Goal: Information Seeking & Learning: Learn about a topic

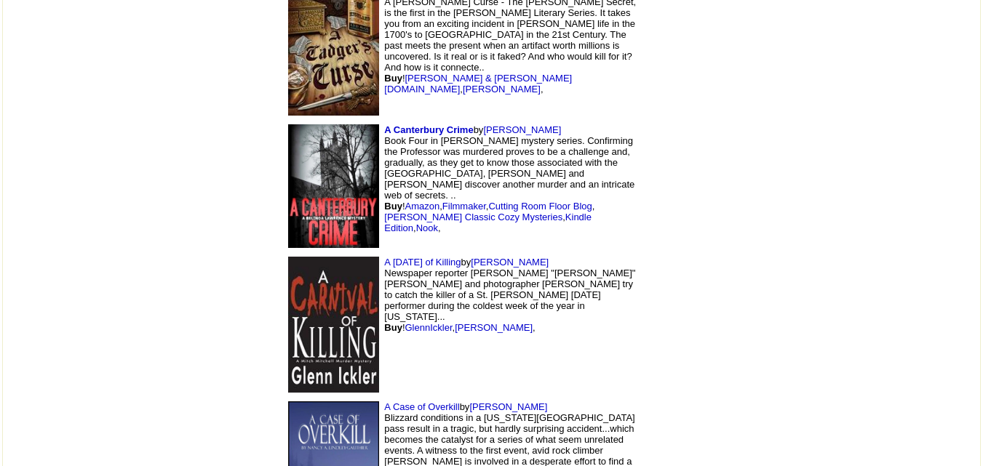
scroll to position [2758, 0]
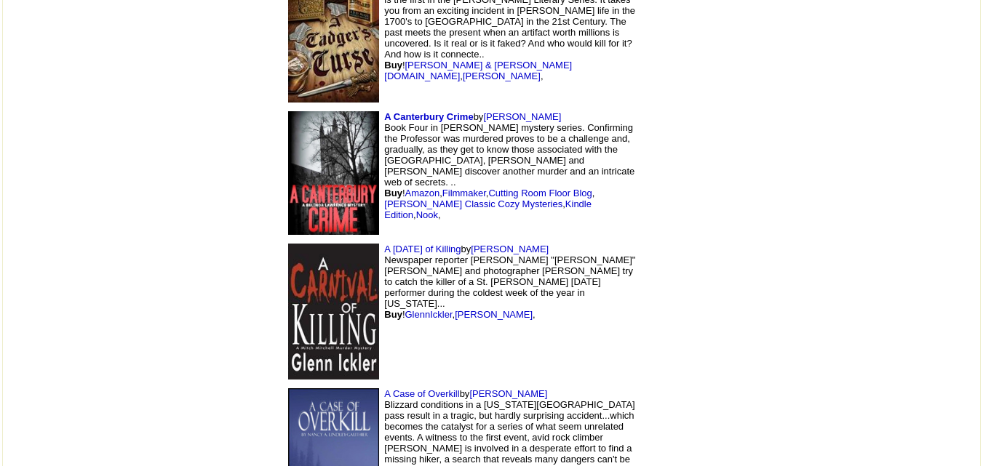
click at [288, 244] on img at bounding box center [333, 312] width 91 height 136
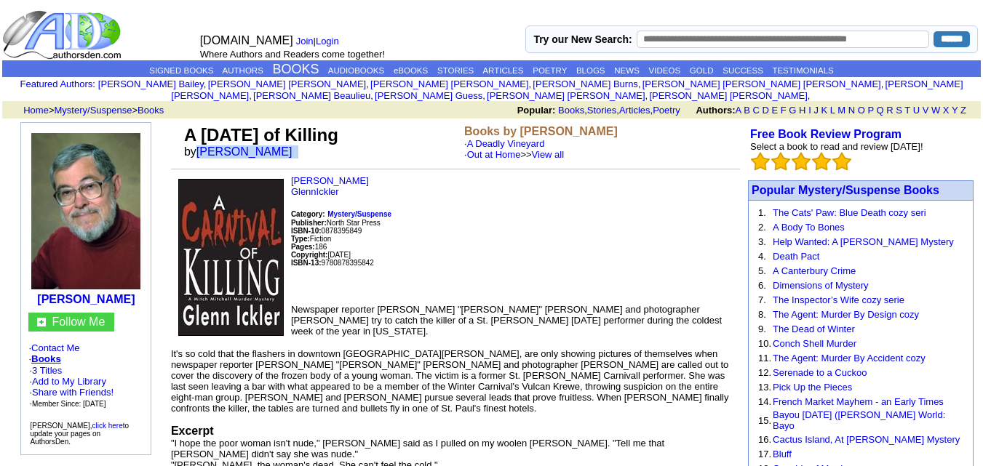
drag, startPoint x: 199, startPoint y: 141, endPoint x: 282, endPoint y: 150, distance: 84.1
click at [282, 150] on td "A Carnival of Killing by Glenn H. Ickler" at bounding box center [321, 142] width 280 height 41
copy font "Glenn H. Ickler"
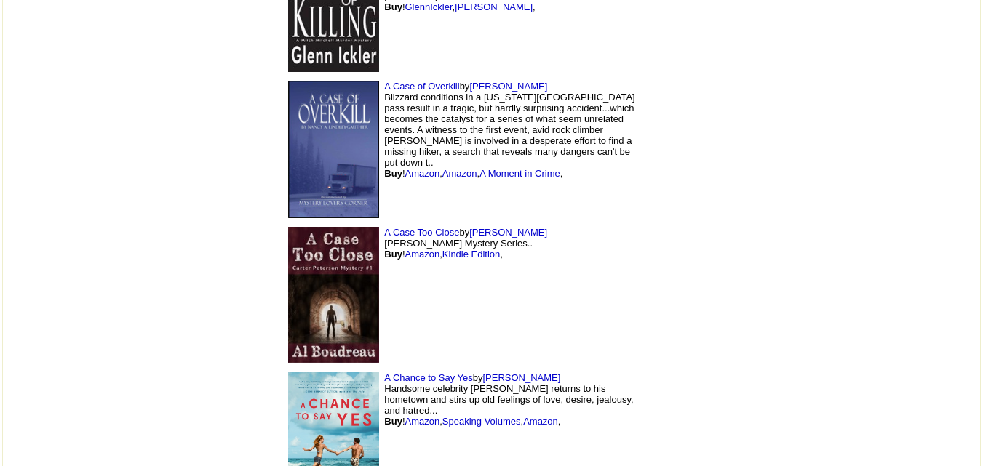
scroll to position [3070, 0]
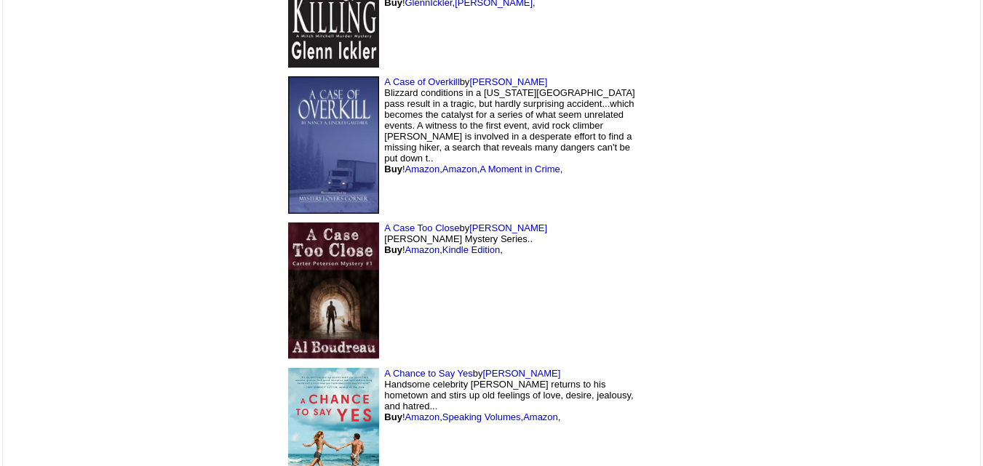
click at [288, 388] on img at bounding box center [333, 436] width 91 height 137
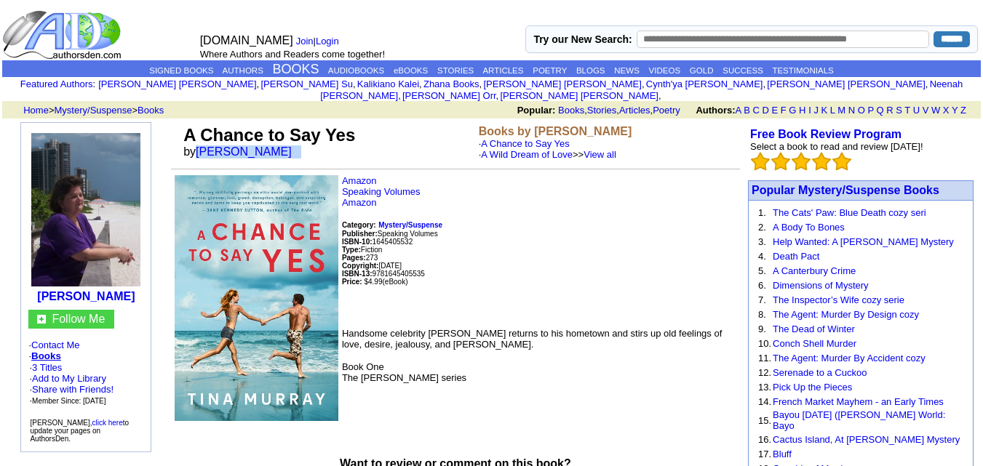
drag, startPoint x: 195, startPoint y: 137, endPoint x: 295, endPoint y: 145, distance: 99.9
click at [295, 145] on td "A Chance to Say Yes by Tina Murray" at bounding box center [327, 142] width 295 height 41
copy font "Tina Murray"
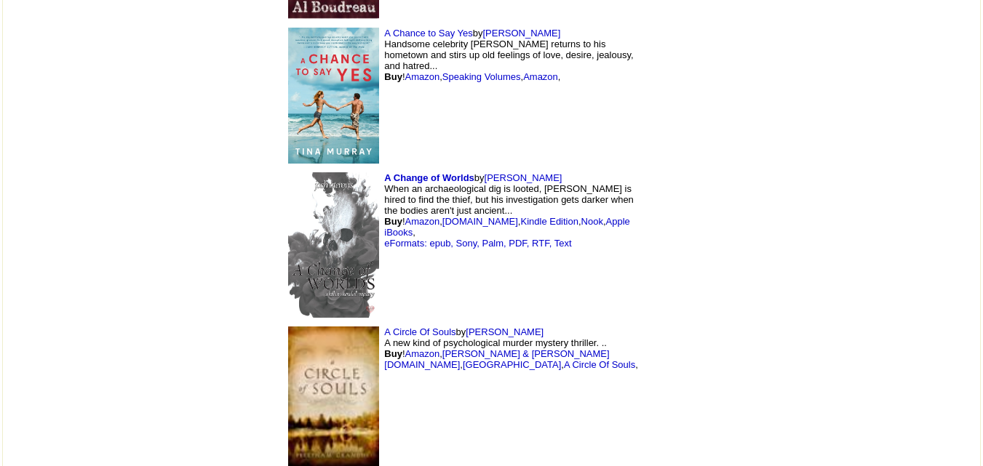
scroll to position [3411, 0]
click at [288, 172] on img at bounding box center [333, 244] width 91 height 145
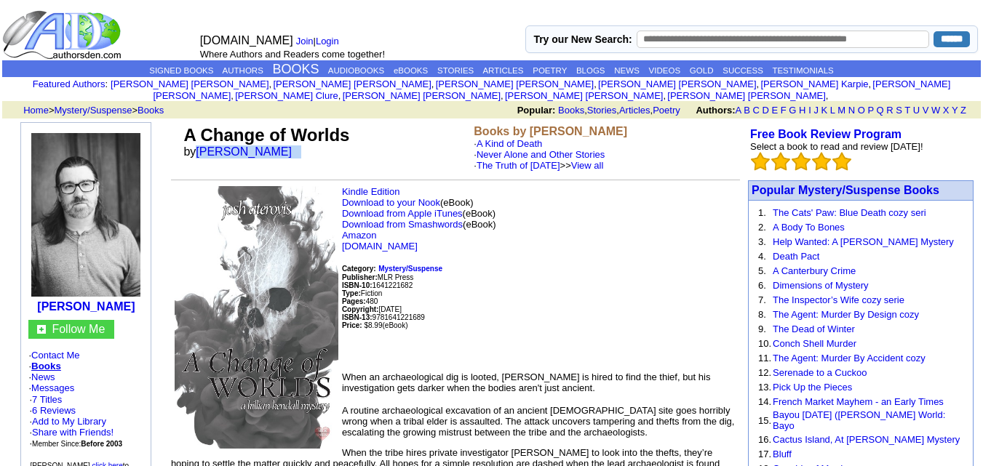
drag, startPoint x: 198, startPoint y: 142, endPoint x: 288, endPoint y: 146, distance: 90.3
click at [288, 146] on td "A Change of Worlds by Josh Aterovis" at bounding box center [325, 148] width 290 height 52
copy font "Josh Aterovis"
drag, startPoint x: 181, startPoint y: 124, endPoint x: 379, endPoint y: 119, distance: 197.9
click at [379, 122] on td "A Change of Worlds by Josh Aterovis" at bounding box center [325, 148] width 290 height 52
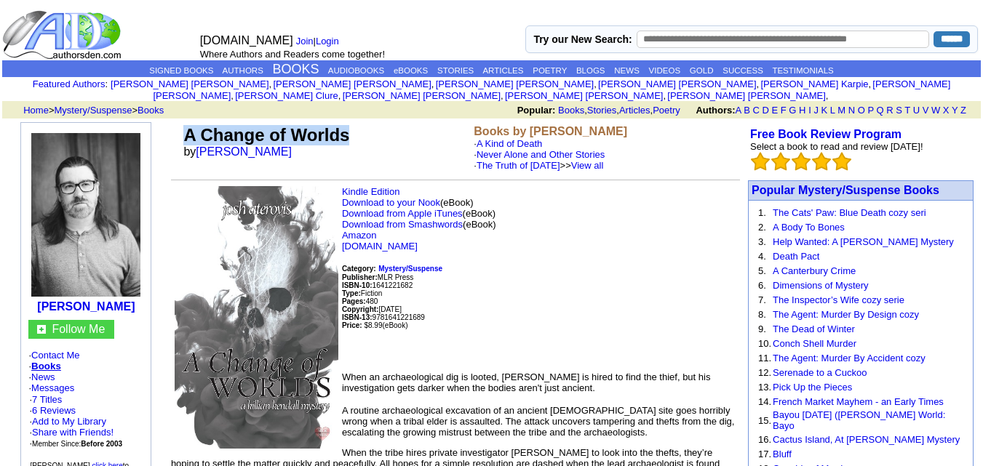
copy font "A Change of Worlds"
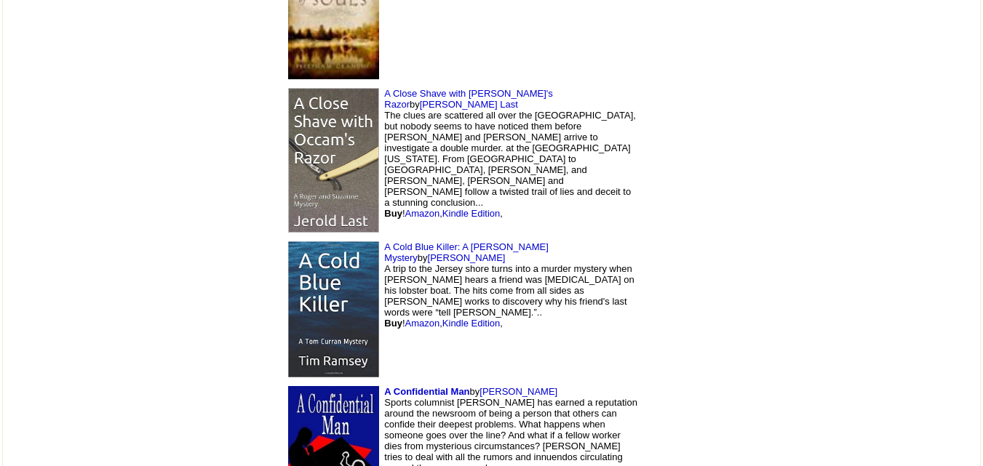
scroll to position [3800, 0]
click at [288, 386] on img at bounding box center [333, 454] width 91 height 137
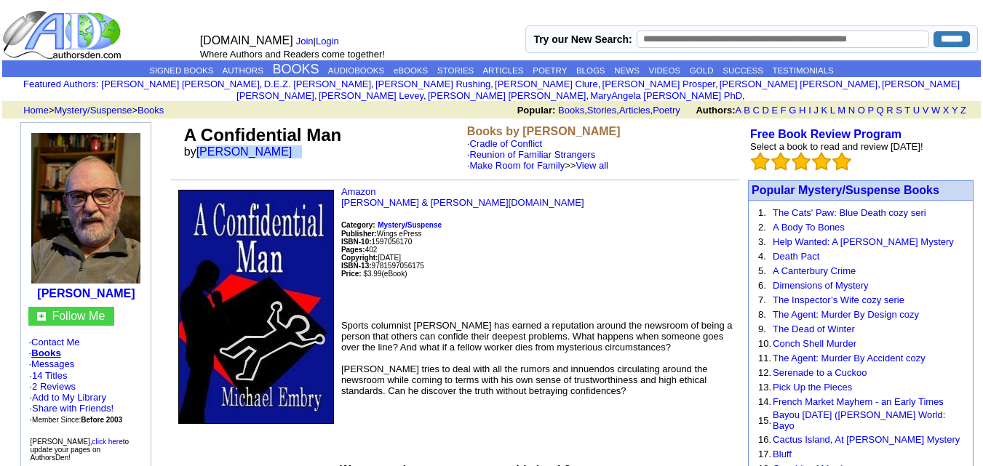
drag, startPoint x: 197, startPoint y: 142, endPoint x: 309, endPoint y: 135, distance: 112.2
click at [309, 135] on td "A Confidential Man by [PERSON_NAME]" at bounding box center [322, 148] width 283 height 52
copy font "[PERSON_NAME]"
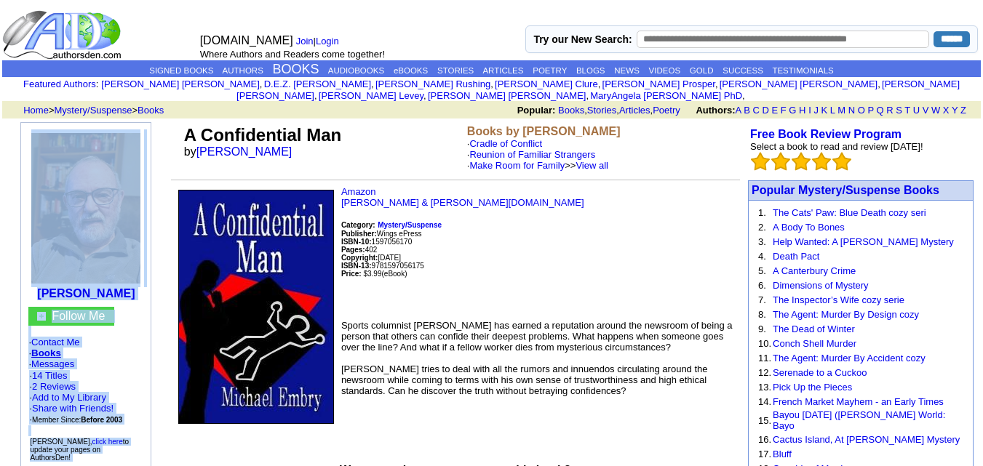
click at [172, 129] on td at bounding box center [176, 148] width 10 height 52
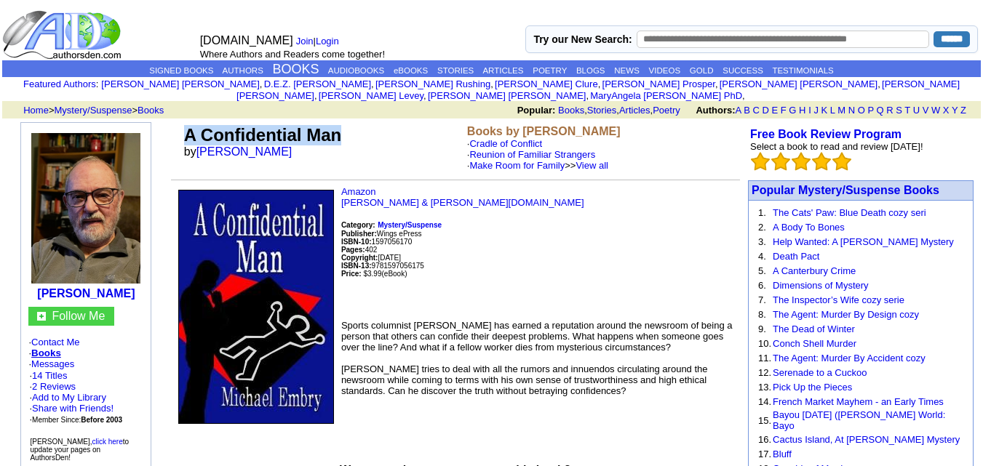
drag, startPoint x: 180, startPoint y: 125, endPoint x: 354, endPoint y: 126, distance: 173.8
click at [354, 126] on tr "A Confidential Man by [PERSON_NAME] Books by [PERSON_NAME] of Conflict · Reunio…" at bounding box center [455, 148] width 569 height 52
copy tr "A Confidential Man"
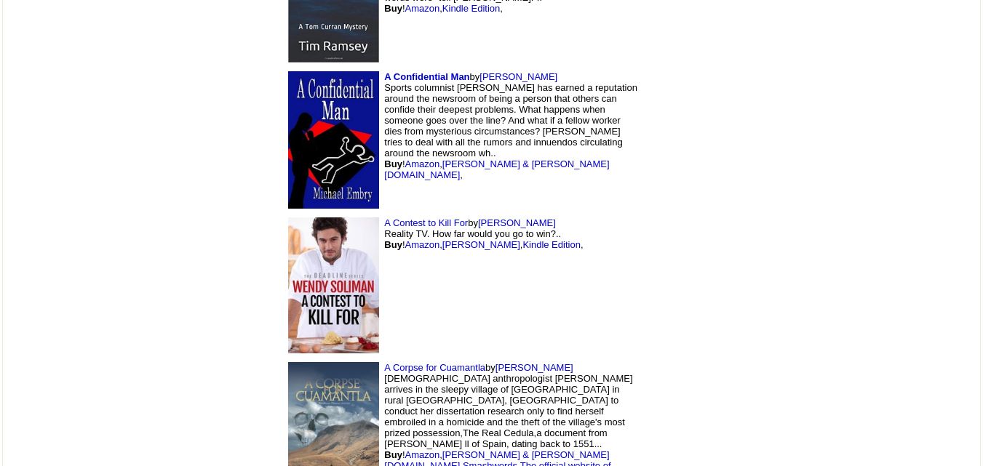
scroll to position [4115, 0]
click at [288, 217] on img at bounding box center [333, 285] width 91 height 137
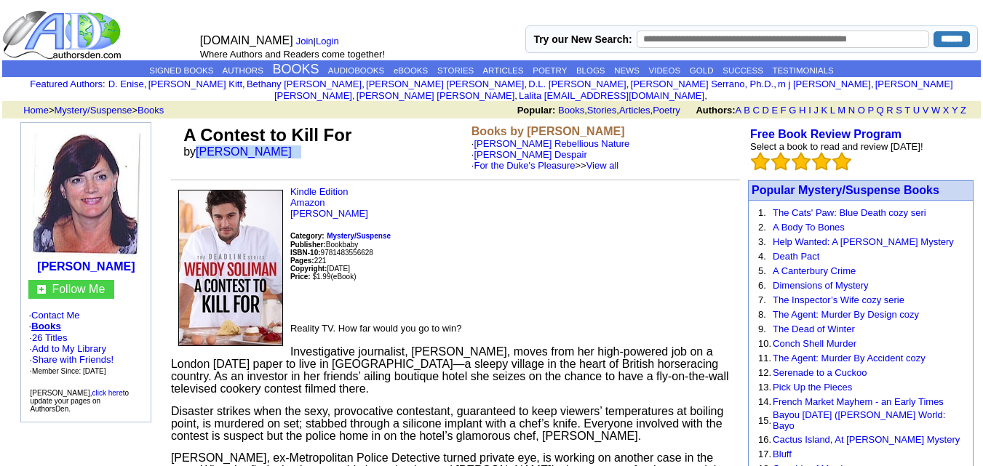
drag, startPoint x: 198, startPoint y: 140, endPoint x: 298, endPoint y: 140, distance: 99.7
click at [298, 140] on td "A Contest to Kill For by [PERSON_NAME]" at bounding box center [324, 148] width 288 height 52
copy font "[PERSON_NAME]"
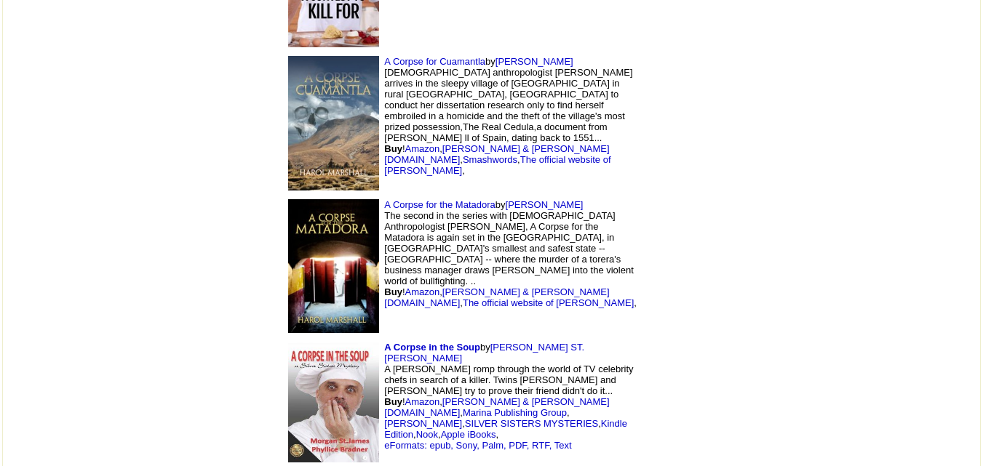
scroll to position [4421, 0]
click at [288, 55] on img at bounding box center [333, 122] width 91 height 135
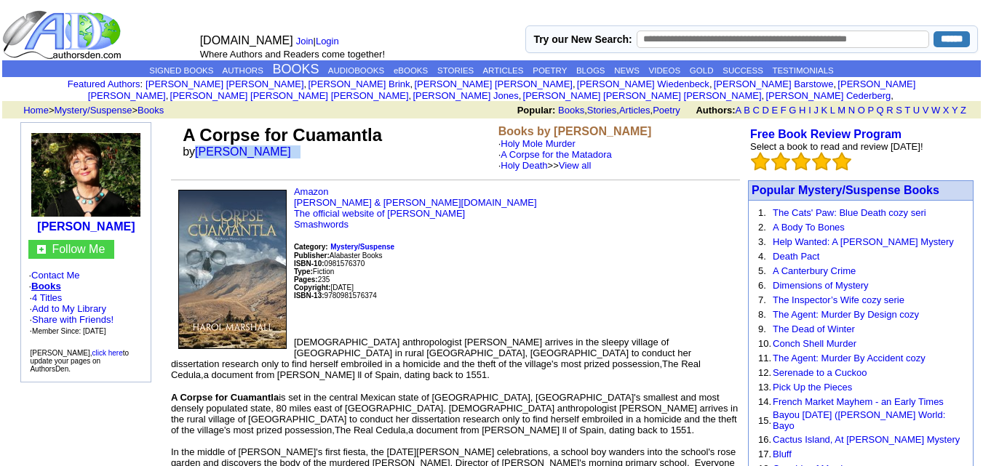
drag, startPoint x: 196, startPoint y: 140, endPoint x: 290, endPoint y: 150, distance: 94.4
click at [290, 150] on td "A Corpse for Cuamantla by Harol Marshall" at bounding box center [337, 148] width 315 height 52
copy font "Harol Marshall"
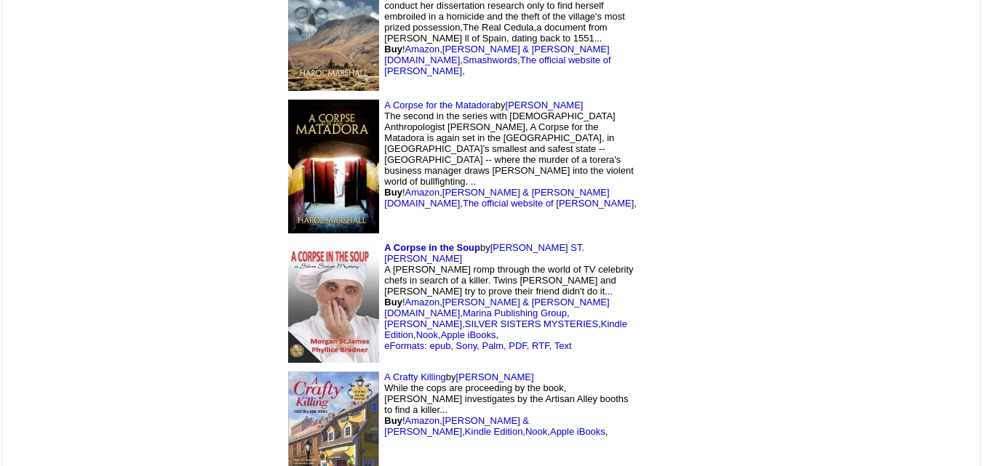
scroll to position [4521, 0]
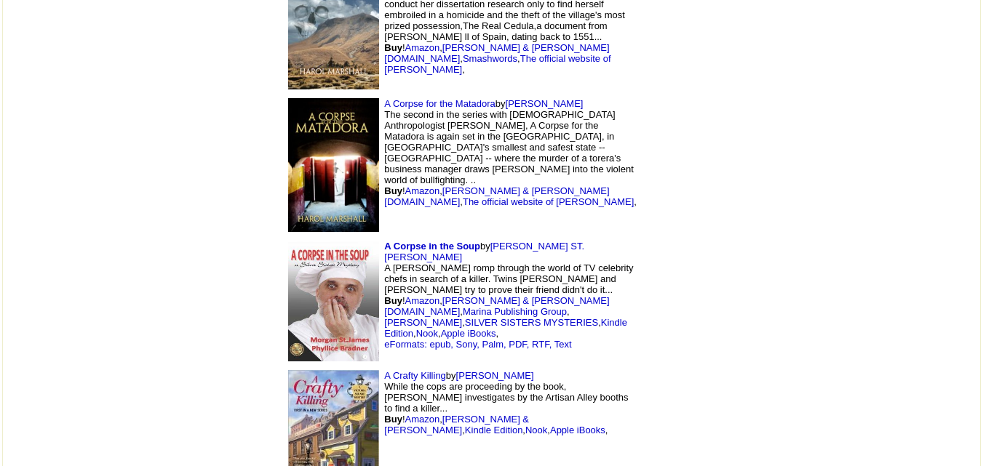
click at [288, 98] on img at bounding box center [333, 165] width 91 height 134
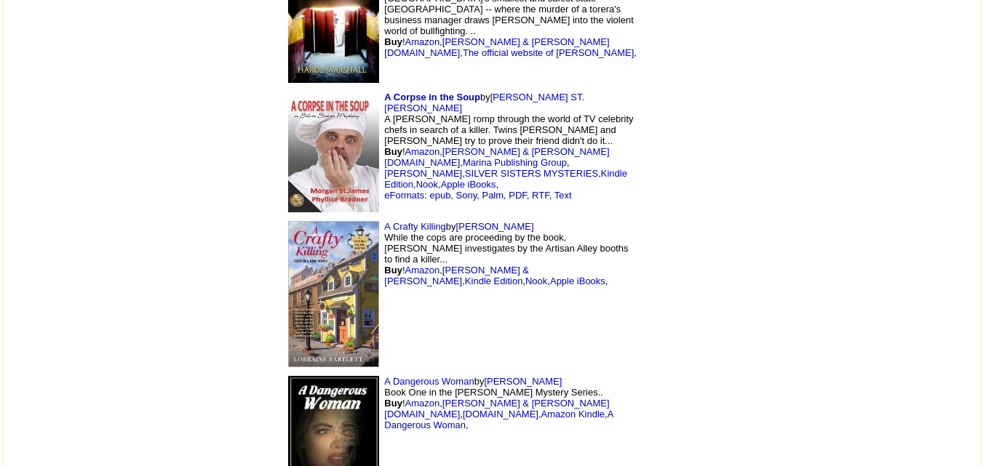
scroll to position [4698, 0]
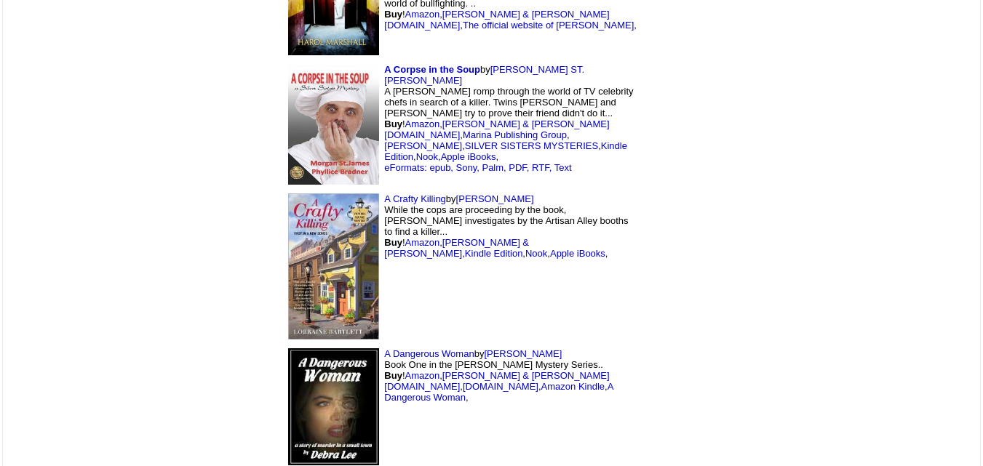
click at [288, 193] on img at bounding box center [333, 266] width 91 height 146
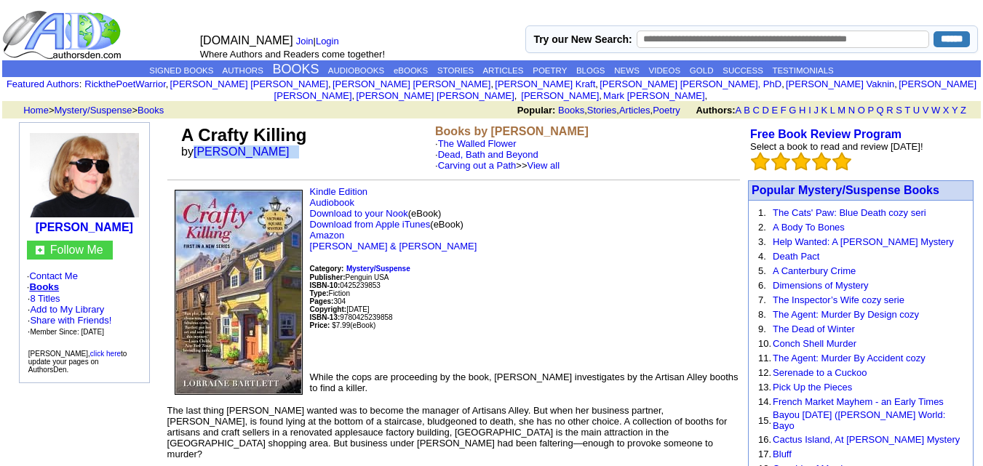
drag, startPoint x: 193, startPoint y: 140, endPoint x: 312, endPoint y: 151, distance: 119.0
click at [312, 151] on td "A Crafty Killing by [PERSON_NAME]" at bounding box center [305, 148] width 254 height 52
copy font "[PERSON_NAME]"
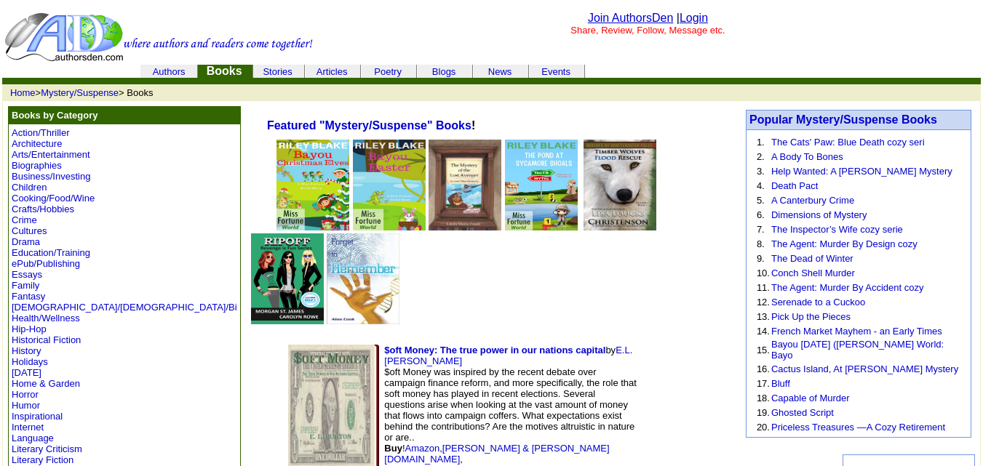
scroll to position [4833, 0]
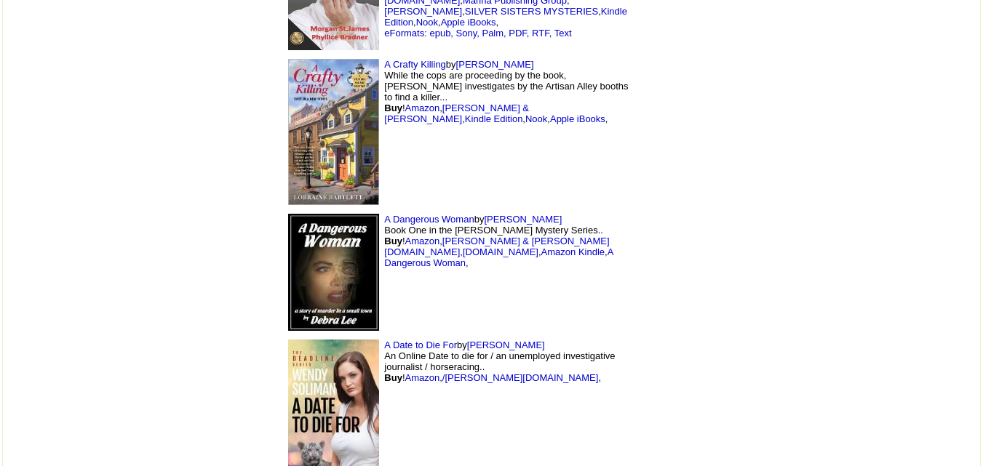
click at [288, 214] on img at bounding box center [333, 272] width 91 height 117
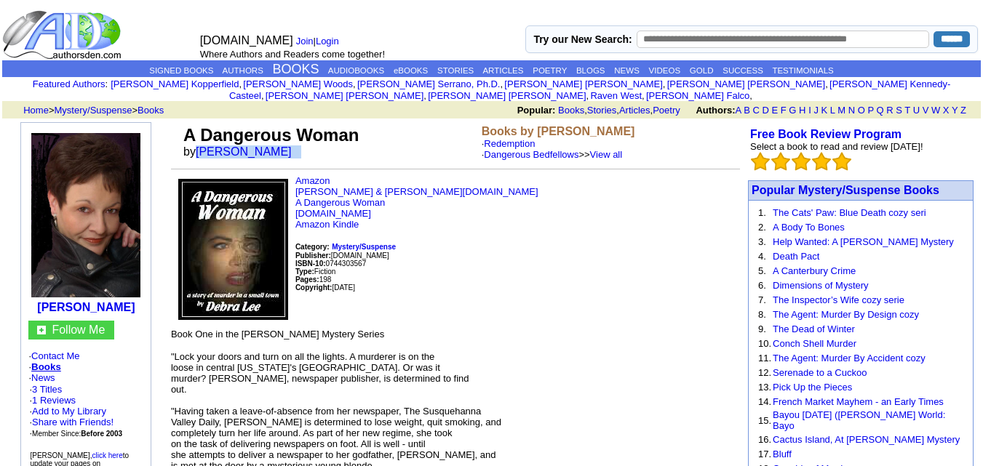
drag, startPoint x: 196, startPoint y: 138, endPoint x: 265, endPoint y: 137, distance: 69.1
click at [265, 137] on td "A Dangerous Woman by [PERSON_NAME]" at bounding box center [329, 142] width 298 height 41
copy font "[PERSON_NAME]"
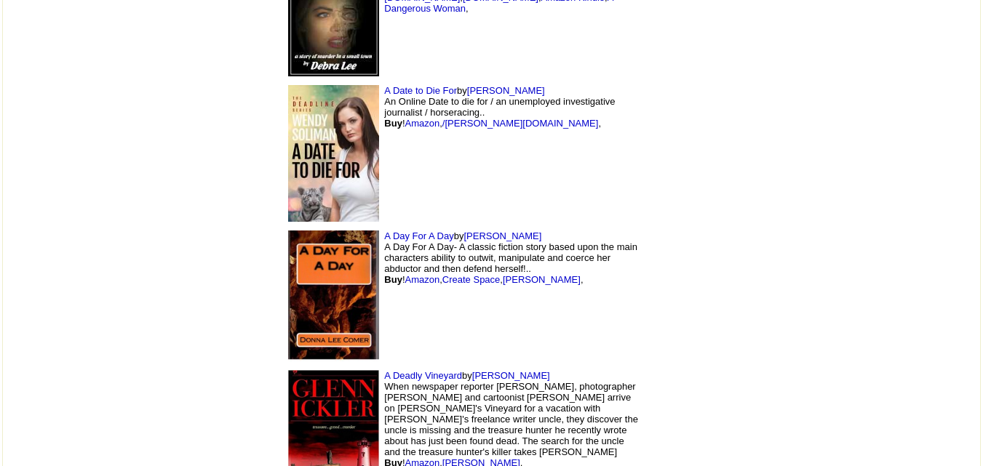
scroll to position [5102, 0]
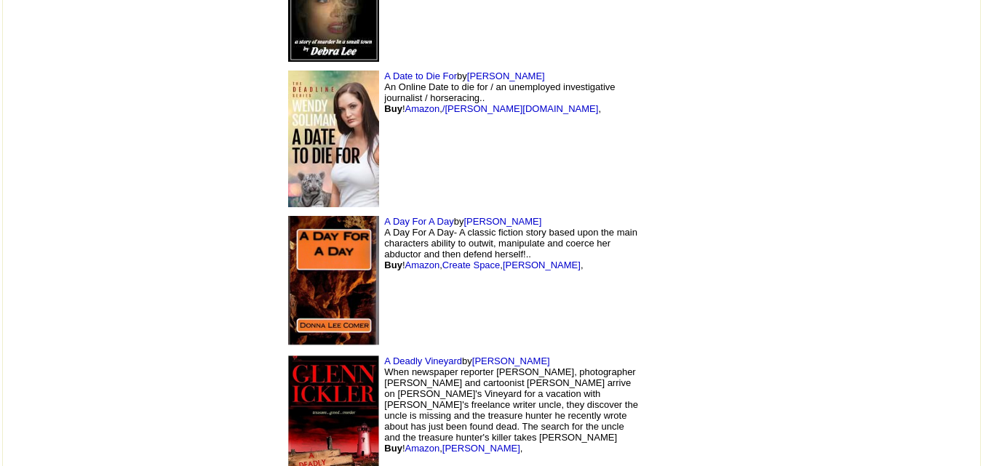
click at [288, 216] on img at bounding box center [333, 281] width 91 height 131
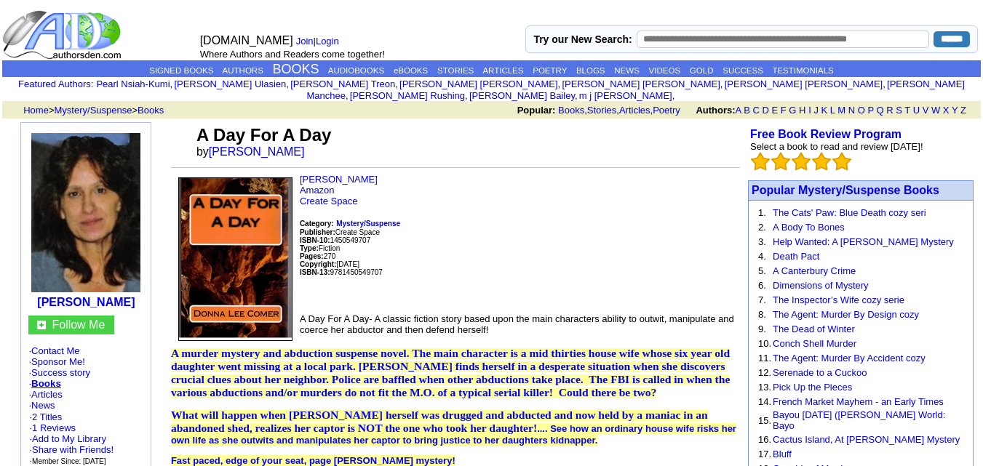
scroll to position [30, 0]
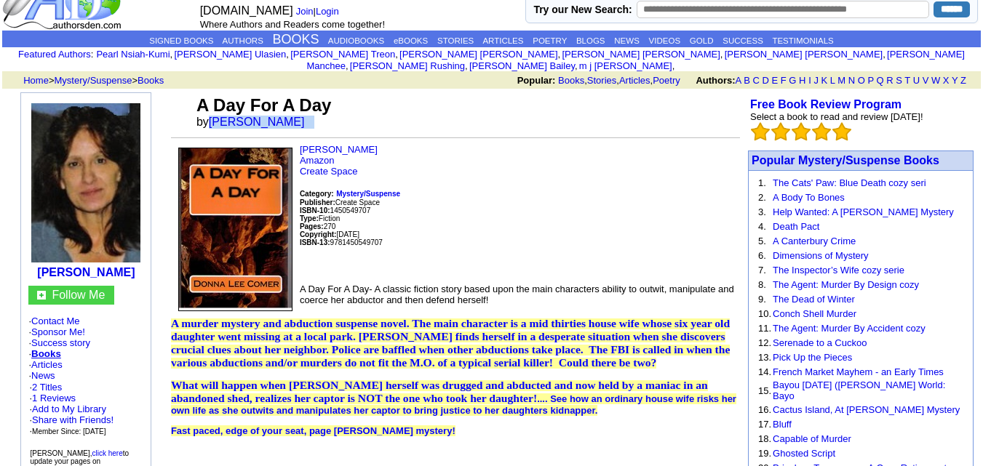
drag, startPoint x: 209, startPoint y: 113, endPoint x: 342, endPoint y: 119, distance: 132.5
click at [342, 119] on td "A Day For A Day by Donna Lee Comer" at bounding box center [466, 111] width 546 height 39
copy font "[PERSON_NAME]"
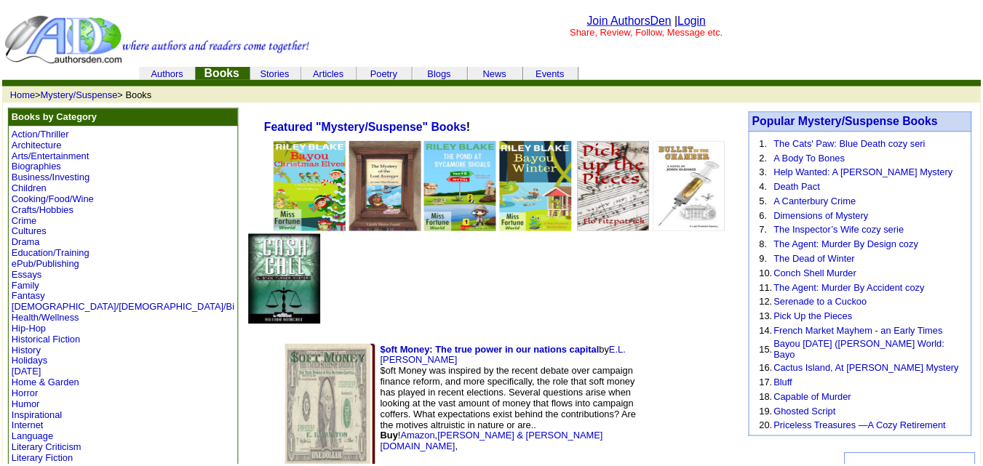
scroll to position [5102, 0]
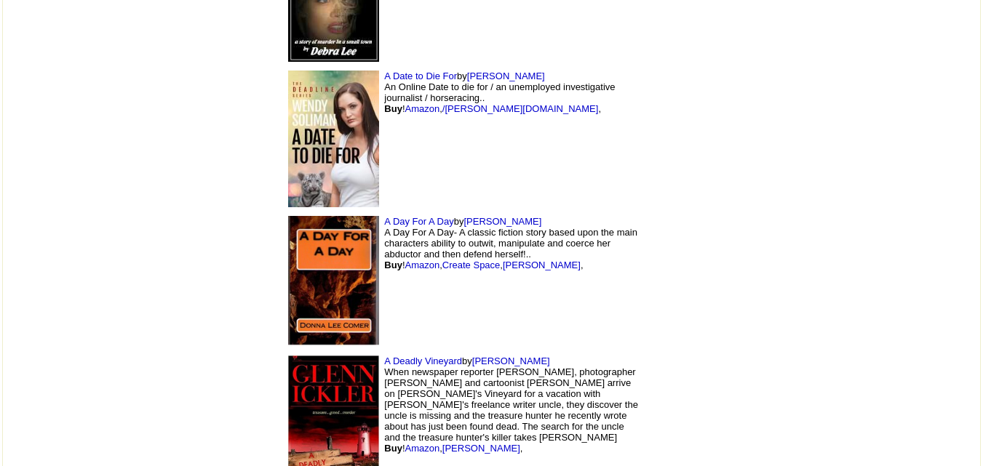
click at [288, 356] on img at bounding box center [333, 426] width 91 height 140
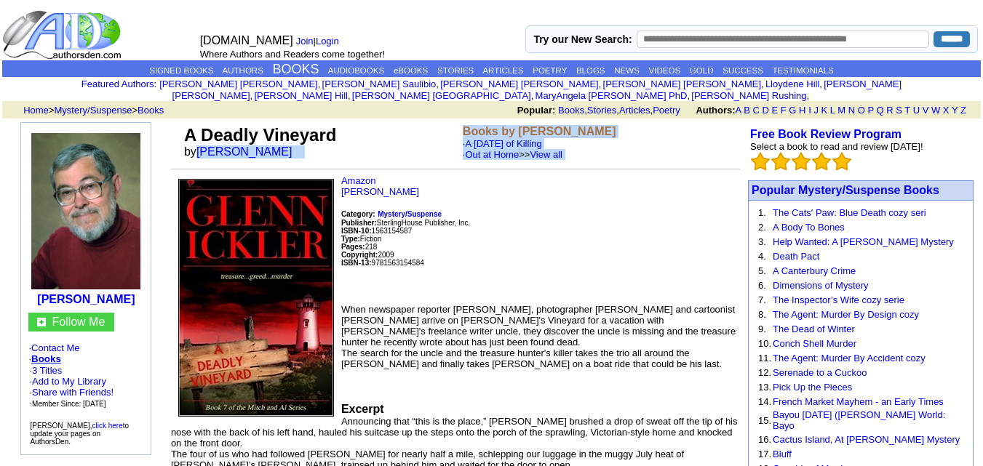
drag, startPoint x: 198, startPoint y: 138, endPoint x: 321, endPoint y: 164, distance: 125.5
click at [321, 164] on td "A Deadly Vineyard by [PERSON_NAME] Books by [PERSON_NAME] · A [DATE] of Killing…" at bounding box center [455, 148] width 569 height 53
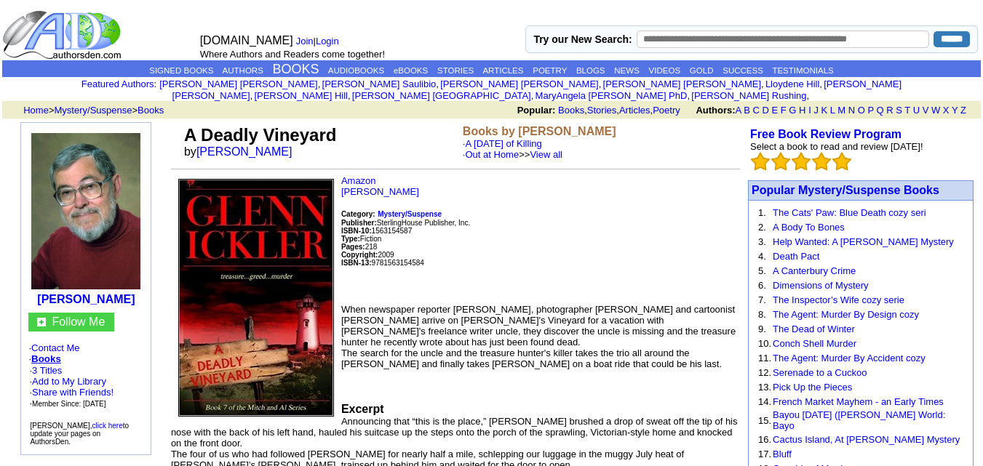
click at [321, 164] on td "A Deadly Vineyard by [PERSON_NAME] Books by [PERSON_NAME] · A [DATE] of Killing…" at bounding box center [455, 148] width 569 height 53
drag, startPoint x: 198, startPoint y: 138, endPoint x: 284, endPoint y: 145, distance: 86.1
click at [284, 145] on font "by Glenn H. Ickler" at bounding box center [243, 151] width 118 height 12
copy font "Glenn H. Ickler"
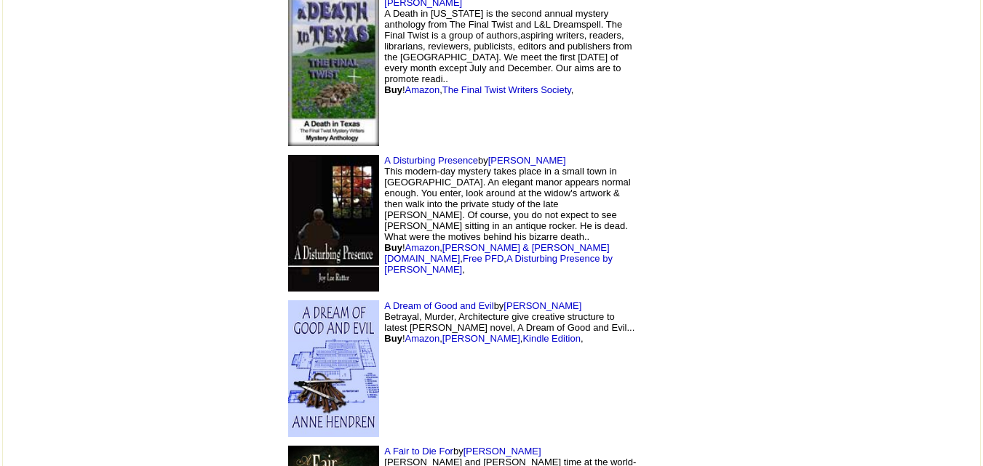
scroll to position [5789, 0]
click at [288, 154] on img at bounding box center [333, 222] width 91 height 137
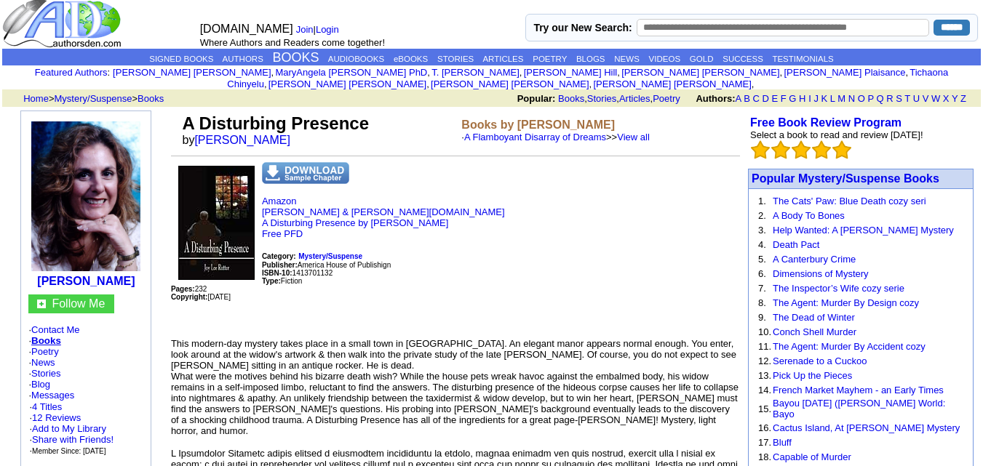
scroll to position [15, 0]
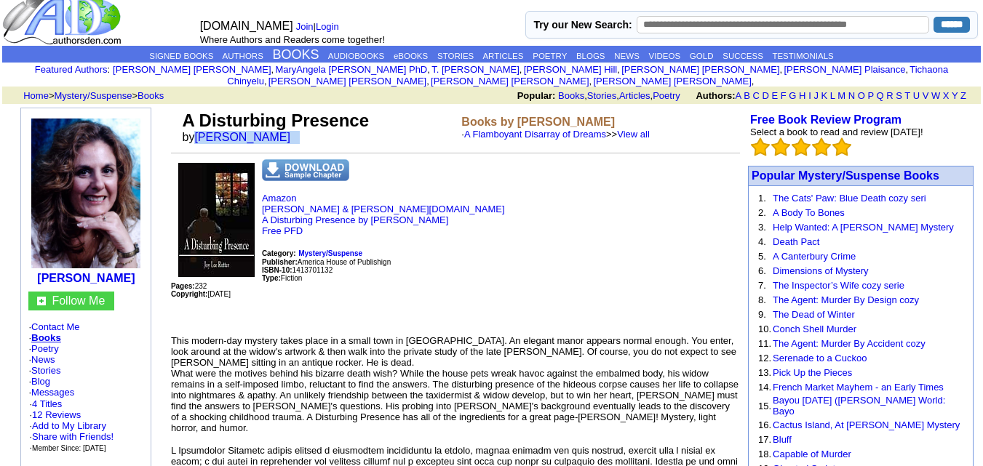
drag, startPoint x: 194, startPoint y: 125, endPoint x: 289, endPoint y: 133, distance: 94.9
click at [289, 133] on td "A Disturbing Presence by [PERSON_NAME]" at bounding box center [318, 127] width 279 height 39
copy font "[PERSON_NAME]"
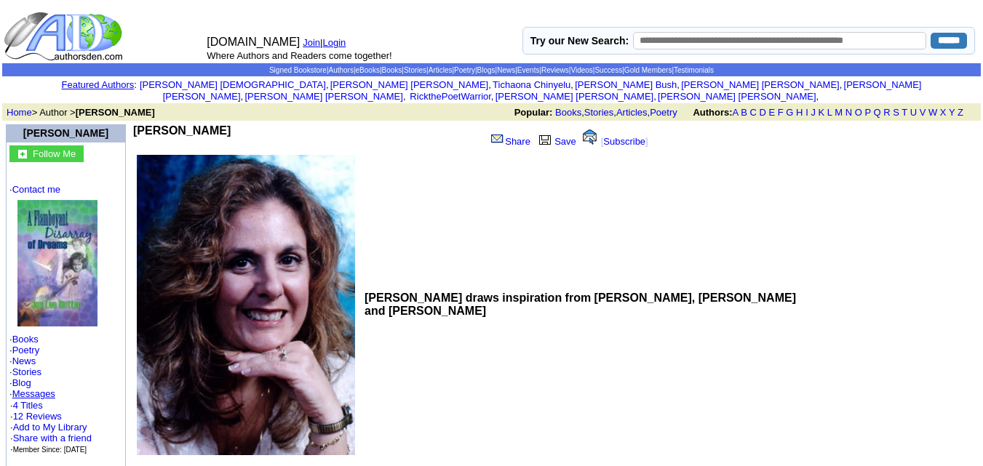
drag, startPoint x: 137, startPoint y: 119, endPoint x: 234, endPoint y: 118, distance: 96.7
click at [234, 124] on td "Joy Lee Rutter" at bounding box center [306, 138] width 346 height 28
copy b "Joy Lee Rutter"
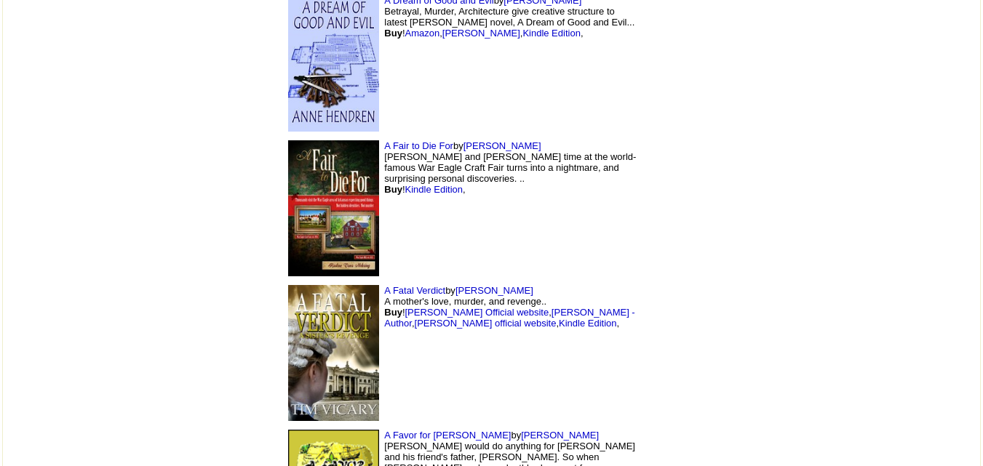
scroll to position [6120, 0]
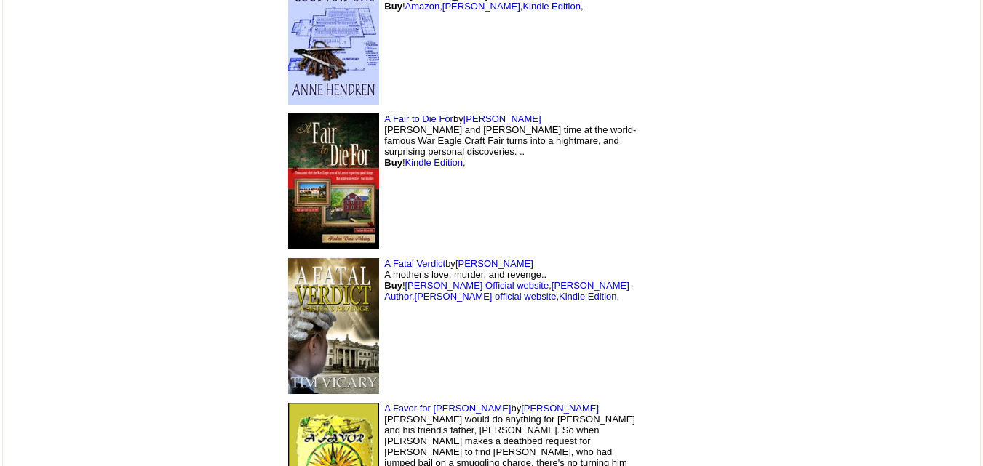
click at [288, 258] on img at bounding box center [333, 326] width 91 height 136
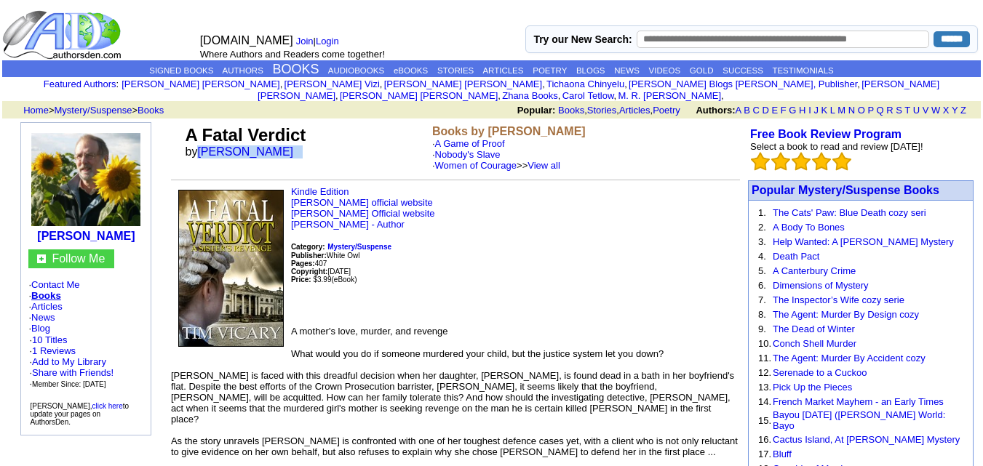
drag, startPoint x: 198, startPoint y: 137, endPoint x: 287, endPoint y: 145, distance: 89.8
click at [287, 145] on td "A Fatal Verdict by Tim Vicary" at bounding box center [306, 148] width 247 height 52
copy font "Tim Vicary"
click at [651, 213] on p "Kindle Edition Tim Vicary's official website Tim Vicary's Official website Tim …" at bounding box center [455, 250] width 569 height 128
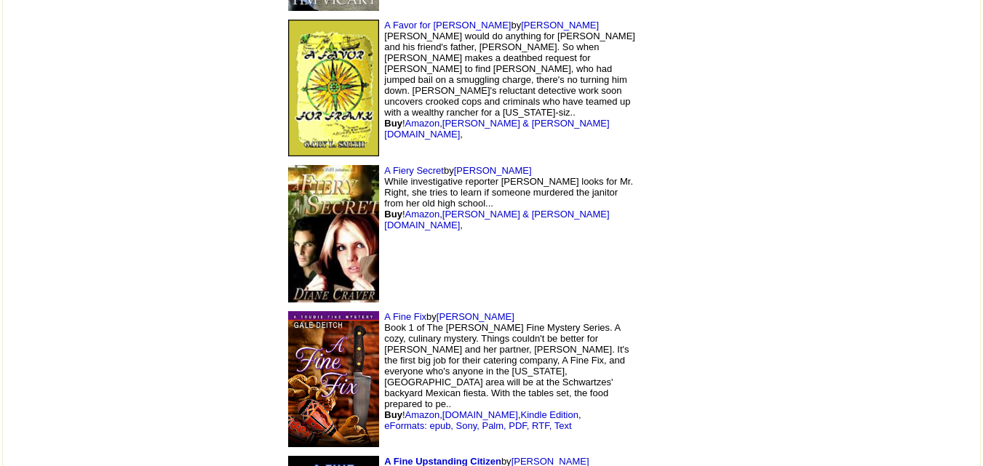
scroll to position [6504, 0]
click at [288, 164] on img at bounding box center [333, 232] width 91 height 137
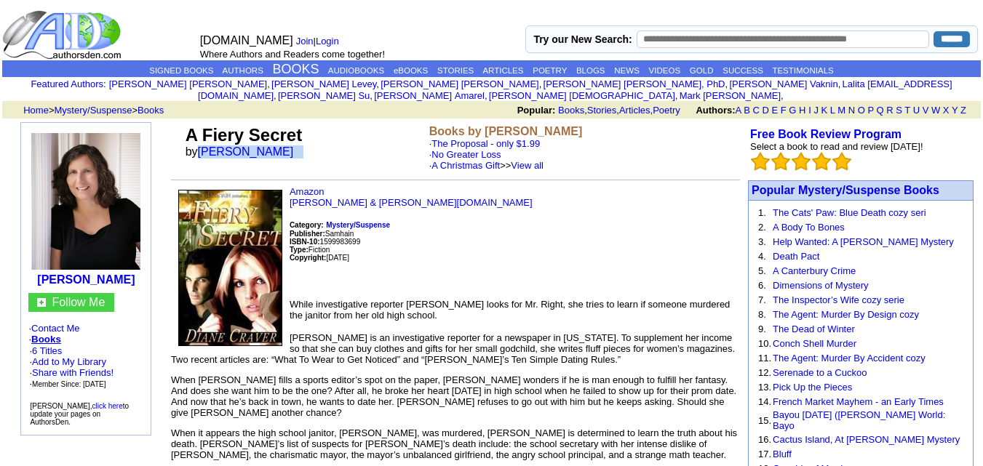
drag, startPoint x: 198, startPoint y: 138, endPoint x: 282, endPoint y: 137, distance: 83.7
click at [282, 137] on td "A Fiery Secret by [PERSON_NAME]" at bounding box center [305, 148] width 244 height 52
copy font "[PERSON_NAME]"
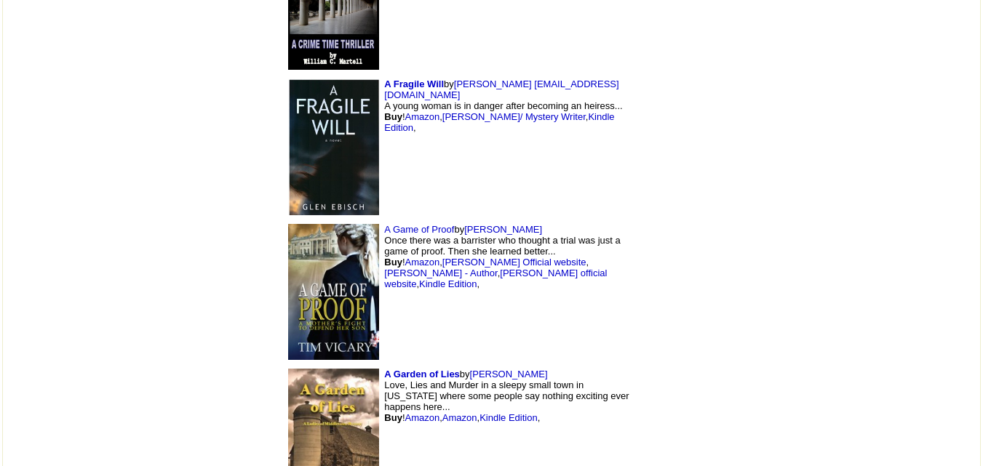
scroll to position [7027, 0]
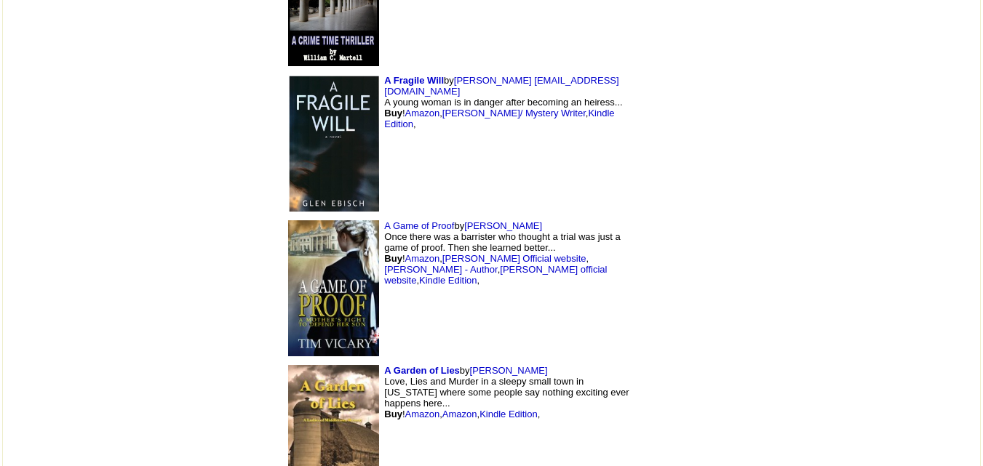
click at [288, 220] on img at bounding box center [333, 288] width 91 height 137
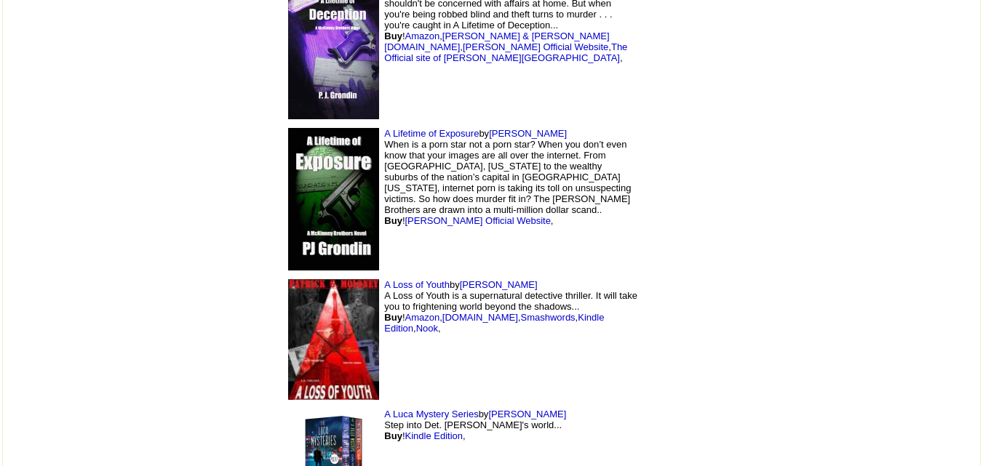
scroll to position [9250, 0]
click at [288, 408] on img at bounding box center [333, 453] width 91 height 91
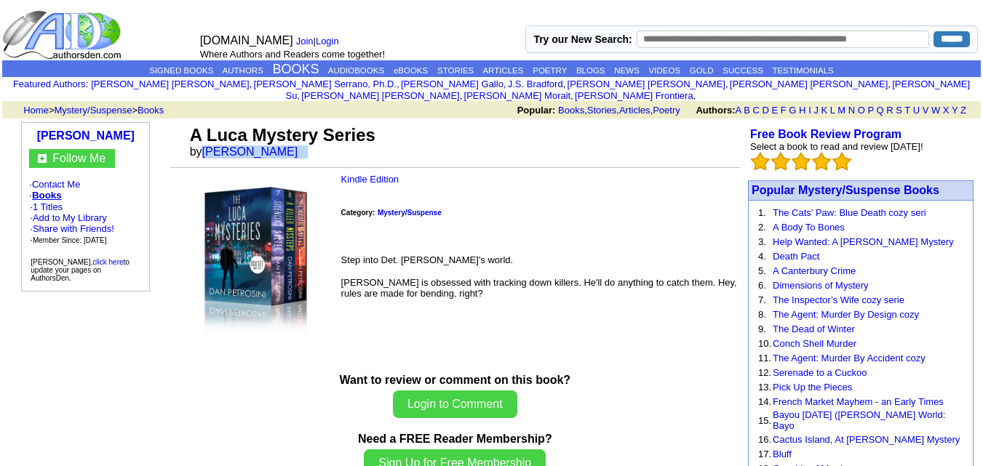
drag, startPoint x: 202, startPoint y: 140, endPoint x: 278, endPoint y: 152, distance: 76.5
click at [278, 152] on td "A [PERSON_NAME] Mystery Series by [PERSON_NAME]" at bounding box center [455, 148] width 570 height 52
copy div "[PERSON_NAME]"
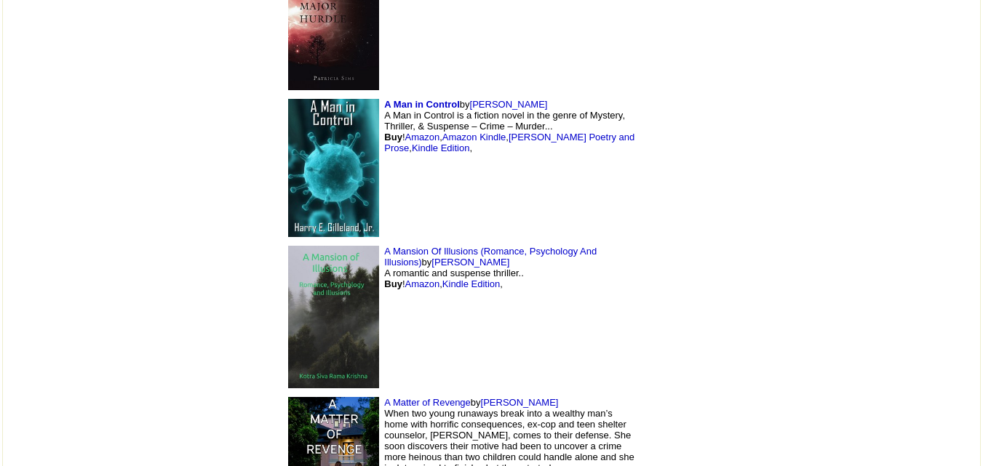
scroll to position [9814, 0]
click at [288, 100] on img at bounding box center [333, 167] width 91 height 139
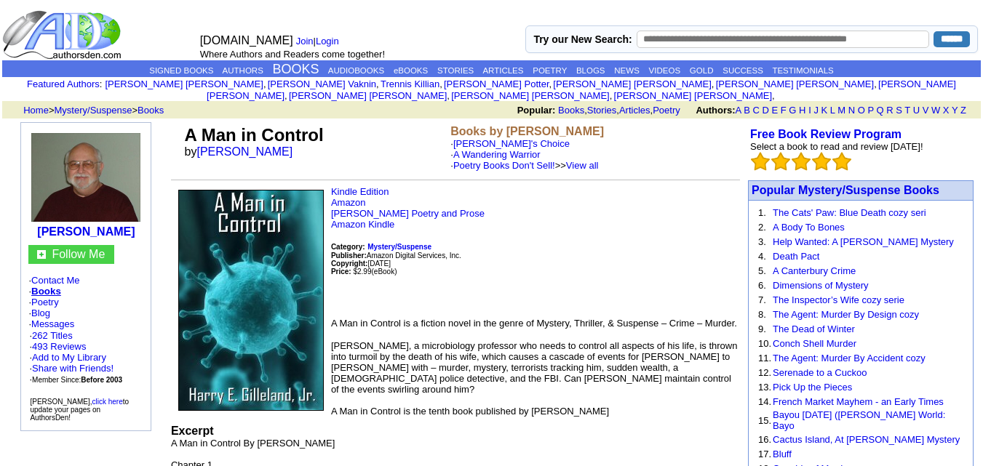
click at [231, 103] on td "Home > Mystery/Suspense > Books" at bounding box center [133, 110] width 233 height 14
drag, startPoint x: 198, startPoint y: 140, endPoint x: 295, endPoint y: 140, distance: 97.5
click at [295, 145] on font "by [PERSON_NAME]" at bounding box center [244, 151] width 118 height 12
copy font "[PERSON_NAME]"
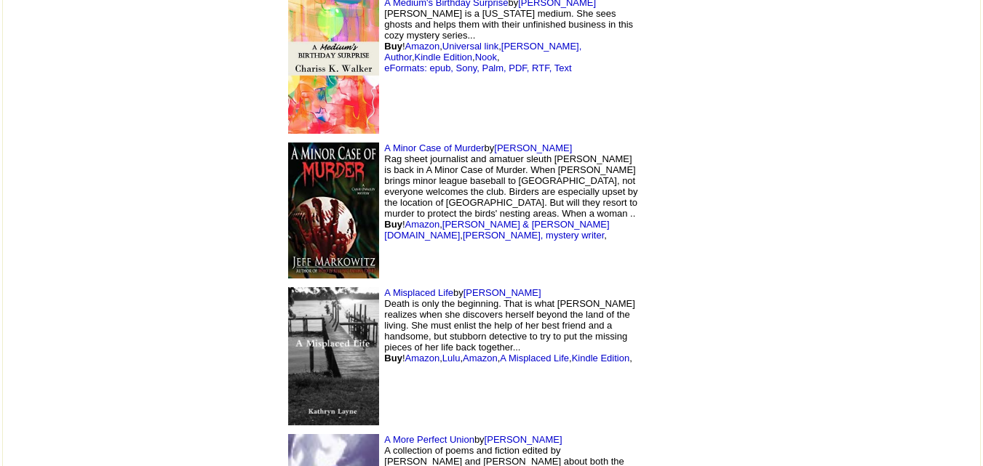
scroll to position [10399, 0]
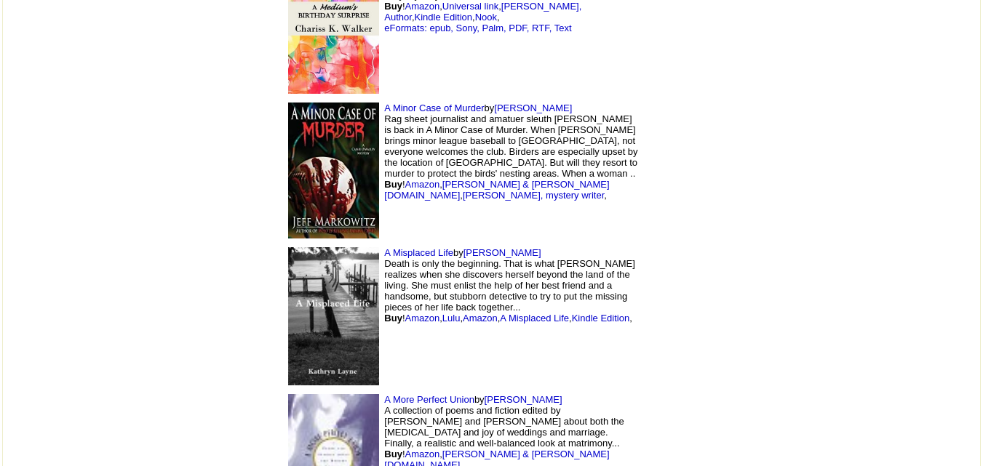
click at [288, 251] on img at bounding box center [333, 315] width 91 height 137
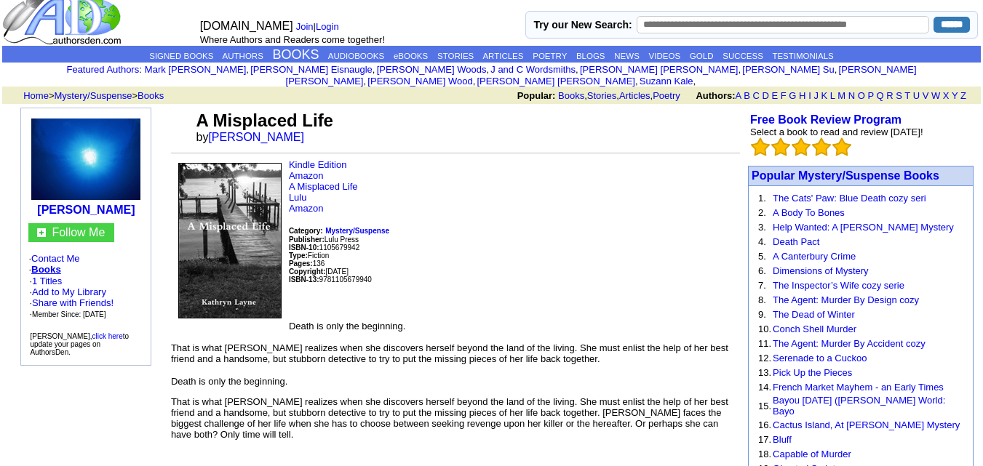
scroll to position [18, 0]
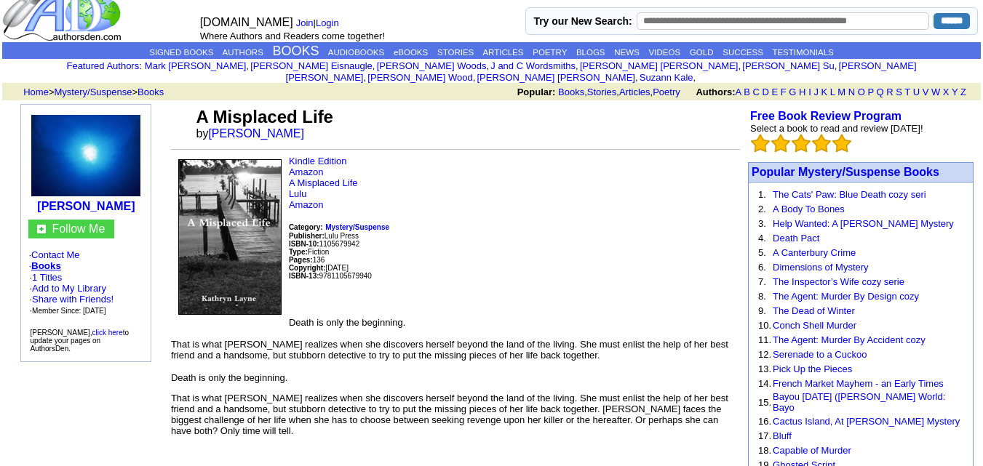
drag, startPoint x: 209, startPoint y: 123, endPoint x: 288, endPoint y: 129, distance: 78.8
click at [288, 129] on td "A Misplaced Life by Kathryn Layne" at bounding box center [466, 123] width 547 height 39
copy font "Kathryn Layne"
drag, startPoint x: 193, startPoint y: 105, endPoint x: 333, endPoint y: 108, distance: 139.7
click at [333, 108] on td "A Misplaced Life by Kathryn Layne" at bounding box center [466, 123] width 547 height 39
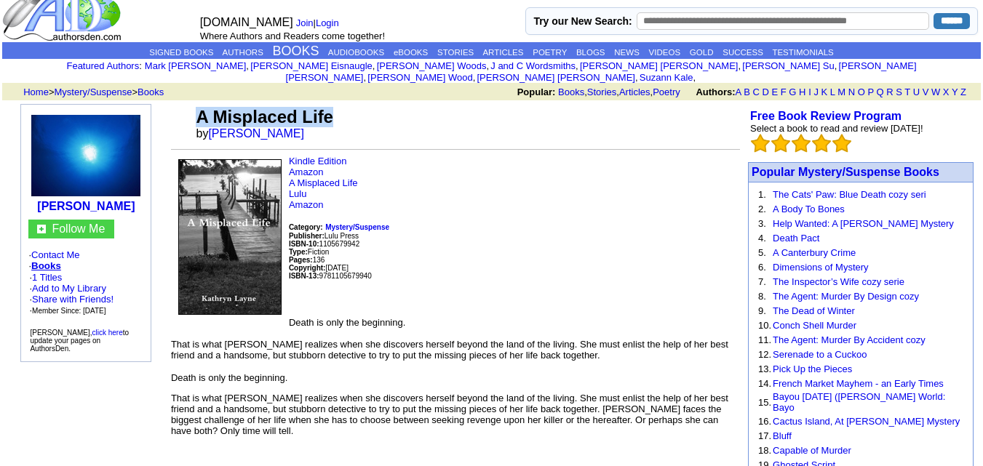
copy font "A Misplaced Life"
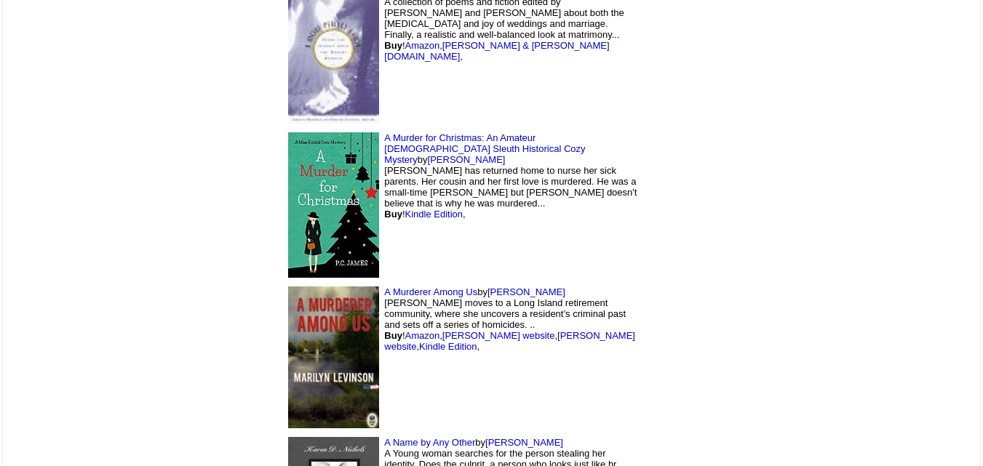
scroll to position [10808, 0]
click at [288, 132] on img at bounding box center [333, 204] width 91 height 145
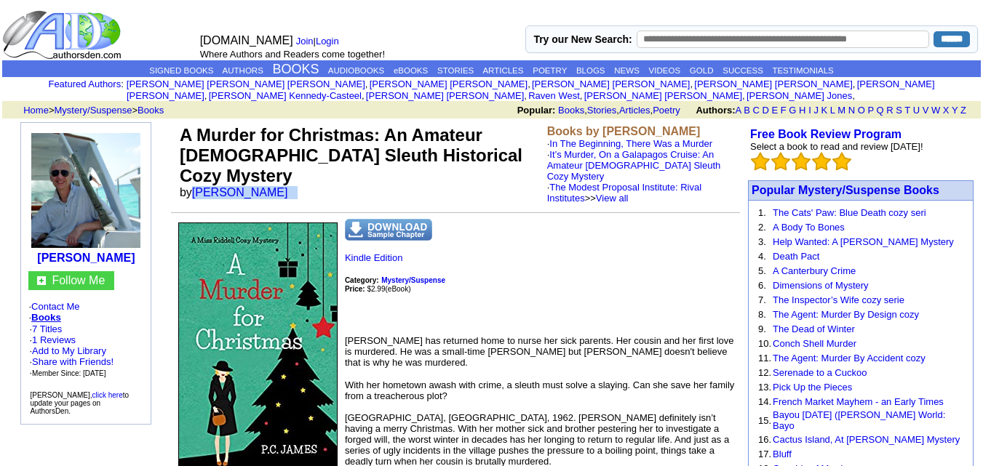
drag, startPoint x: 193, startPoint y: 159, endPoint x: 300, endPoint y: 162, distance: 107.0
click at [300, 162] on td "A Murder for Christmas: An Amateur [DEMOGRAPHIC_DATA] Sleuth Historical Cozy My…" at bounding box center [360, 164] width 367 height 84
copy font "[PERSON_NAME]"
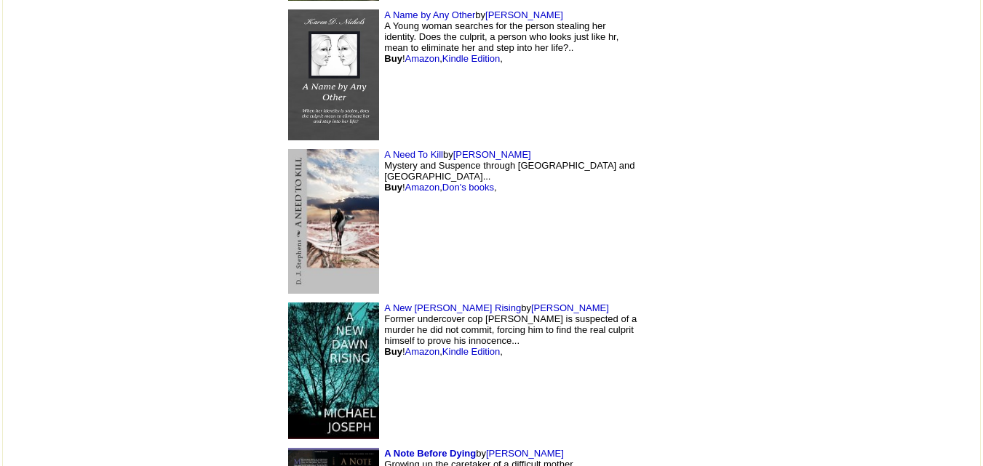
scroll to position [11236, 0]
click at [288, 148] on img at bounding box center [333, 220] width 91 height 145
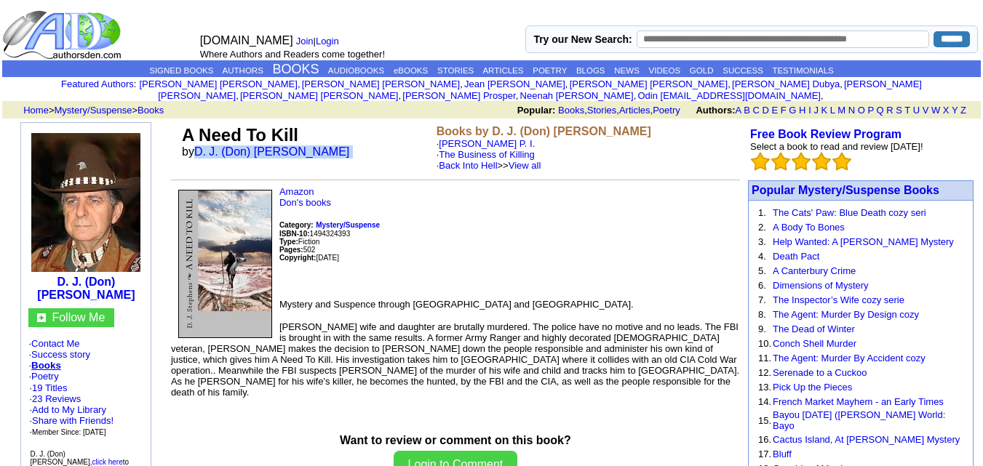
drag, startPoint x: 197, startPoint y: 140, endPoint x: 313, endPoint y: 141, distance: 115.7
click at [313, 145] on font "by D. J. (Don) [PERSON_NAME]" at bounding box center [270, 151] width 177 height 12
copy font "D. J. (Don) [PERSON_NAME]"
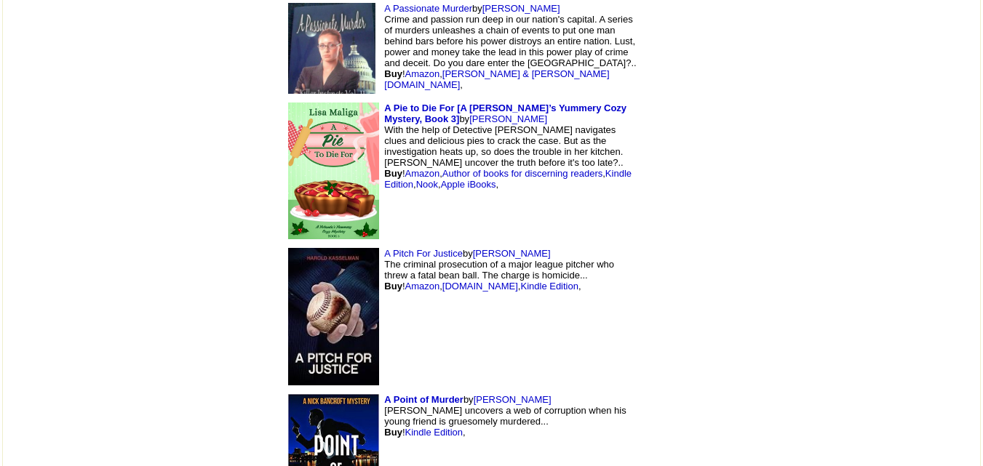
scroll to position [11944, 0]
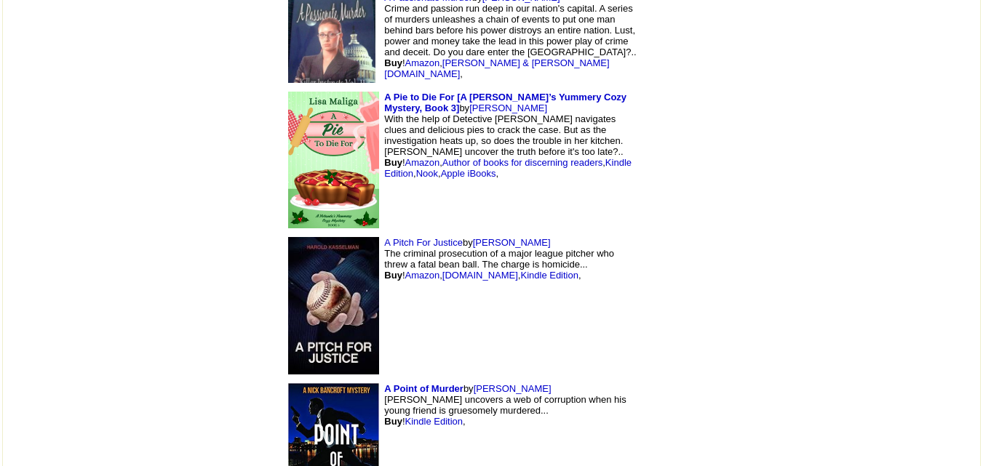
click at [288, 237] on img at bounding box center [333, 305] width 91 height 137
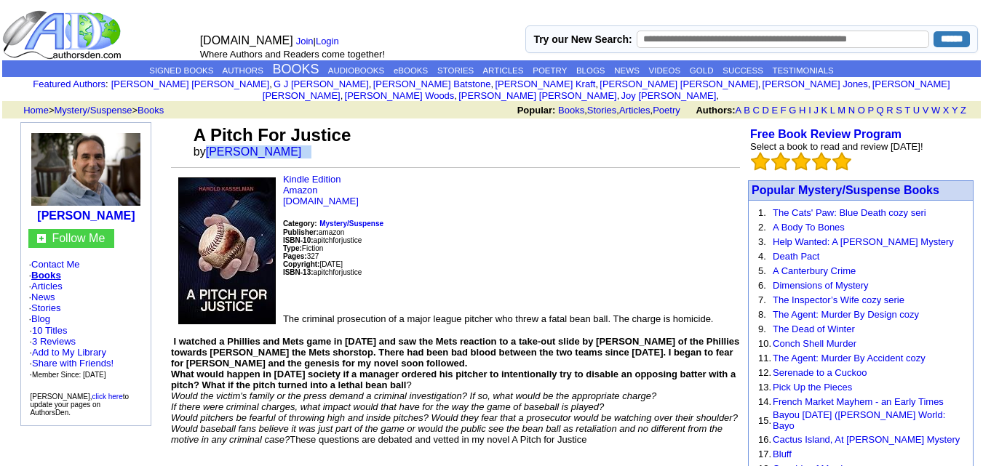
drag, startPoint x: 206, startPoint y: 140, endPoint x: 323, endPoint y: 147, distance: 117.3
click at [323, 147] on td "A Pitch For Justice by Harold Kasselman" at bounding box center [465, 141] width 549 height 39
copy font "Harold Kasselman"
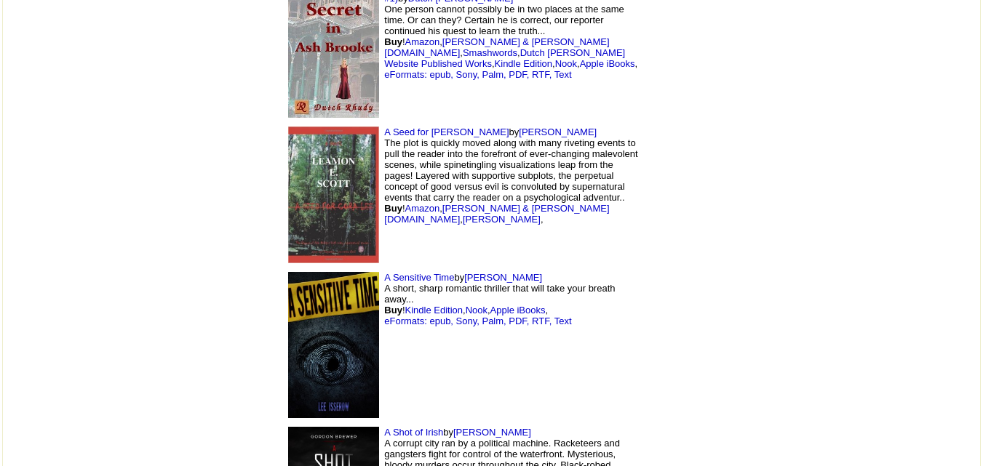
scroll to position [14113, 0]
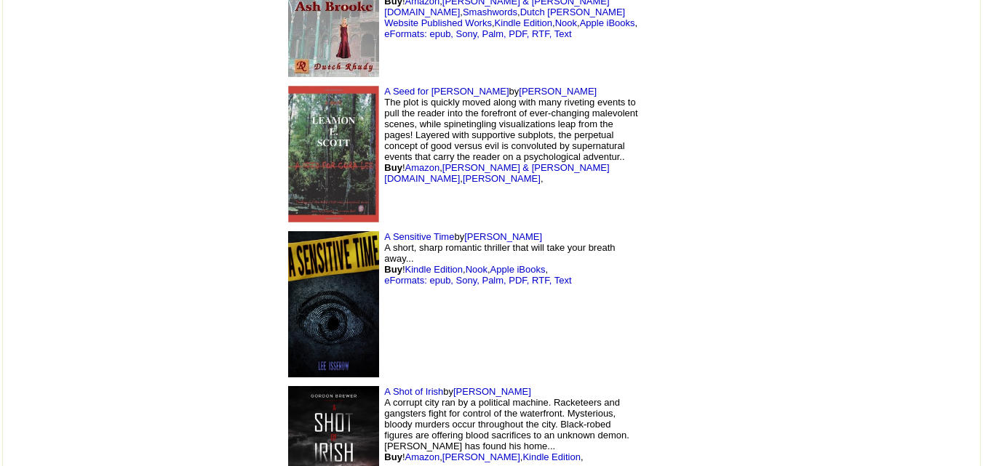
click at [288, 231] on img at bounding box center [333, 303] width 91 height 145
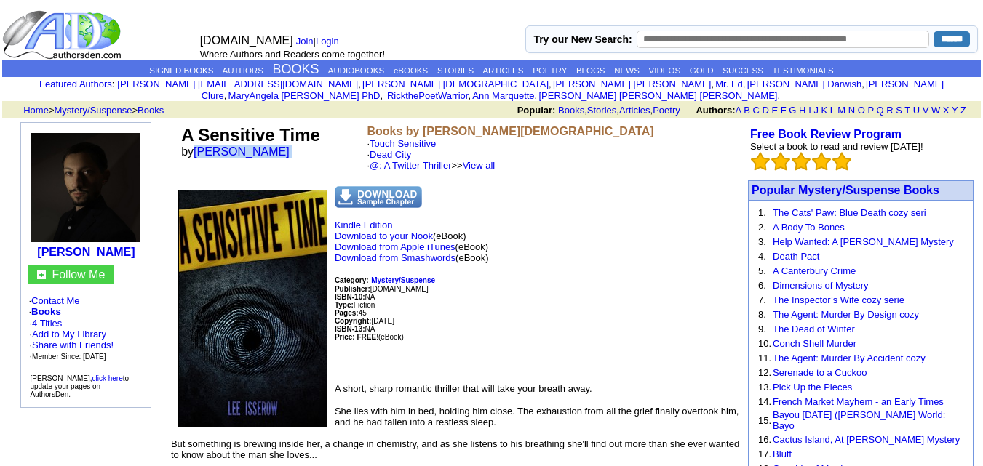
drag, startPoint x: 198, startPoint y: 139, endPoint x: 268, endPoint y: 146, distance: 70.2
click at [268, 146] on font "by Lee Isserow" at bounding box center [240, 151] width 118 height 12
copy font "Lee Isserow"
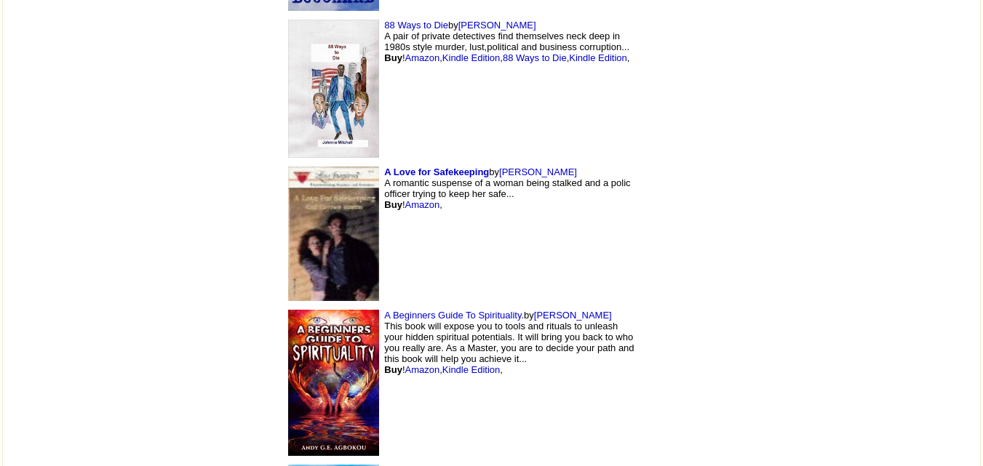
scroll to position [1394, 0]
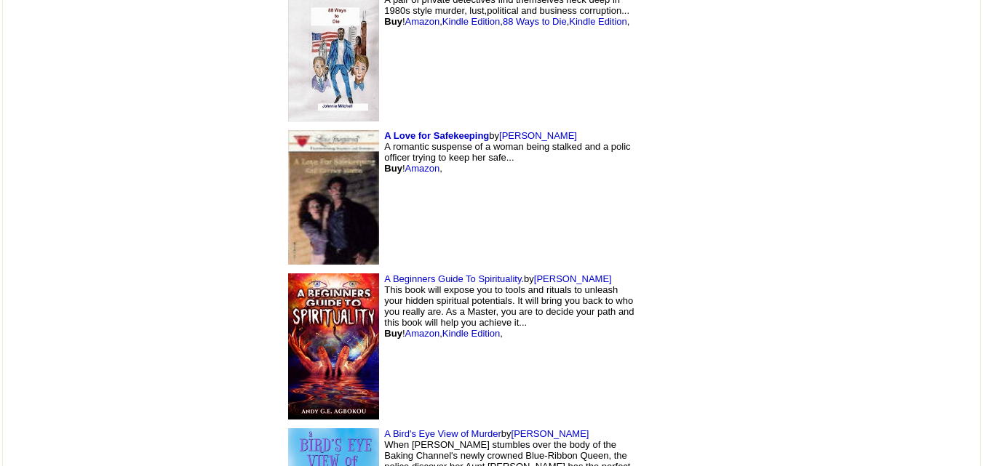
click at [288, 273] on img at bounding box center [333, 345] width 91 height 145
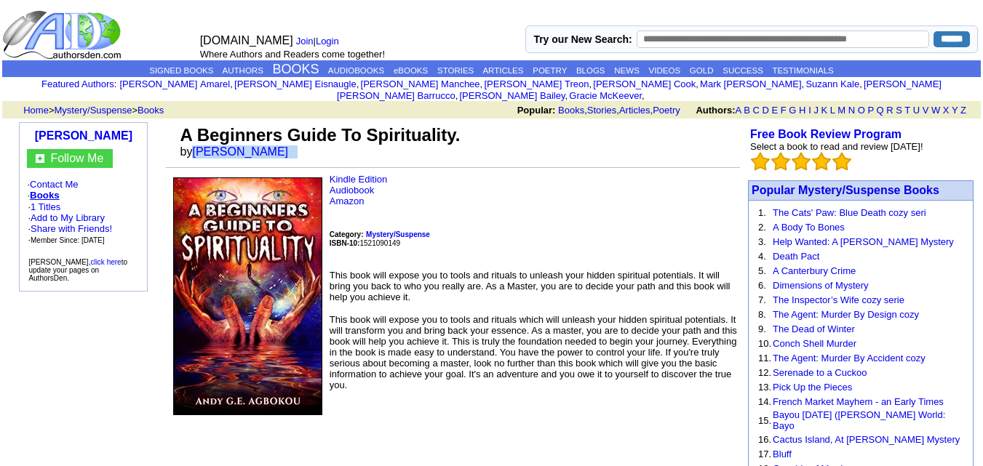
drag, startPoint x: 193, startPoint y: 137, endPoint x: 292, endPoint y: 146, distance: 99.4
click at [292, 146] on td "A Beginners Guide To Spirituality. by Andy E Agbokou" at bounding box center [458, 141] width 562 height 39
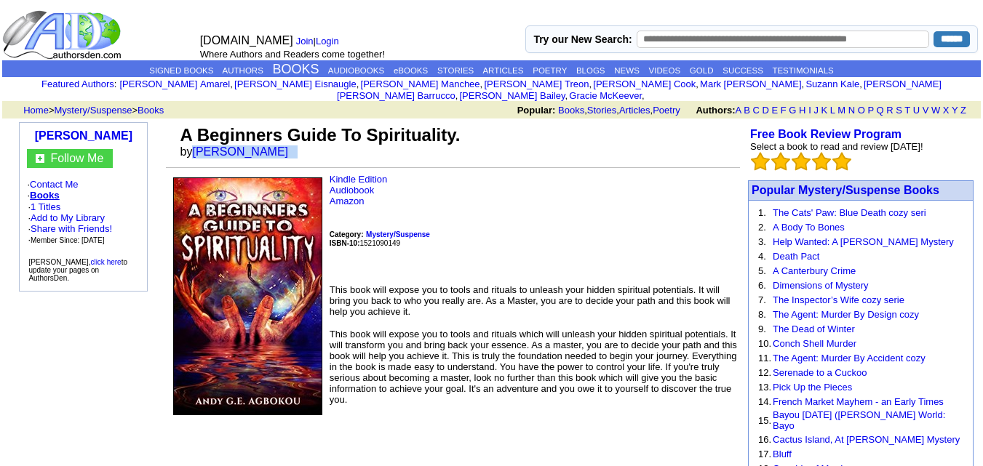
copy font "Andy E Agbokou"
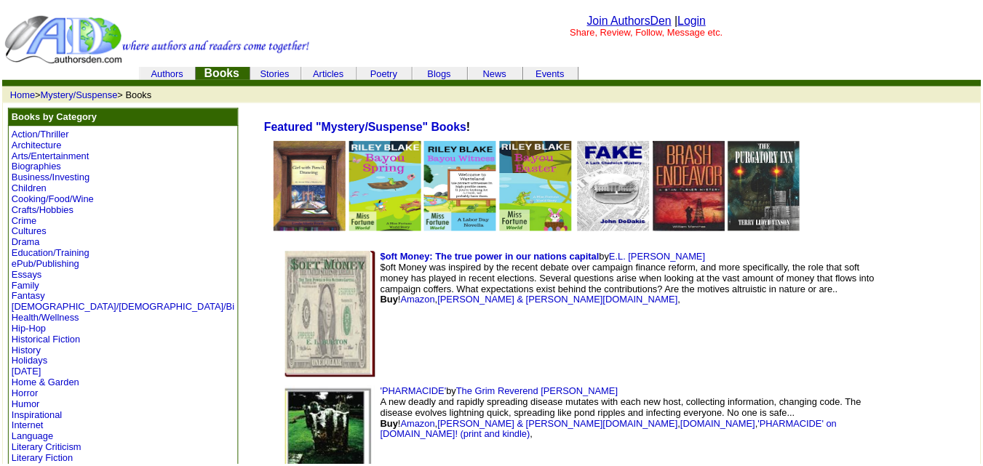
scroll to position [1394, 0]
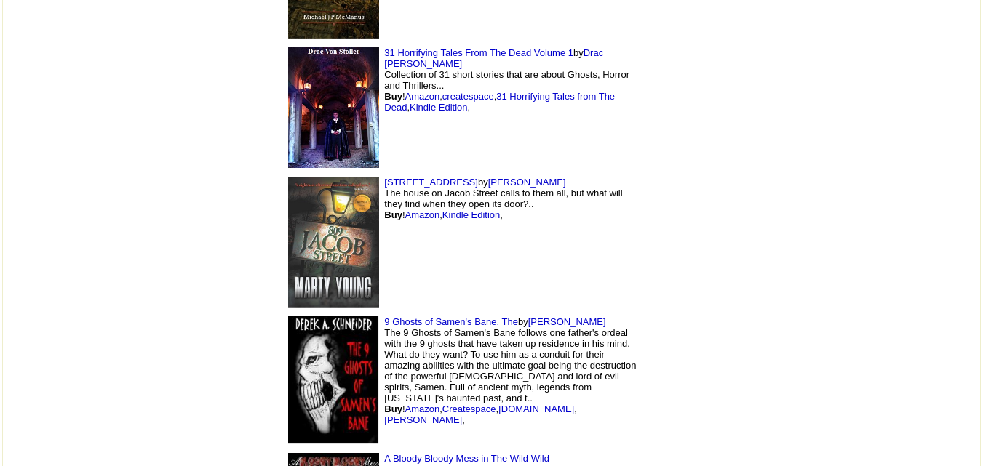
scroll to position [1210, 0]
click at [288, 259] on img at bounding box center [333, 241] width 91 height 131
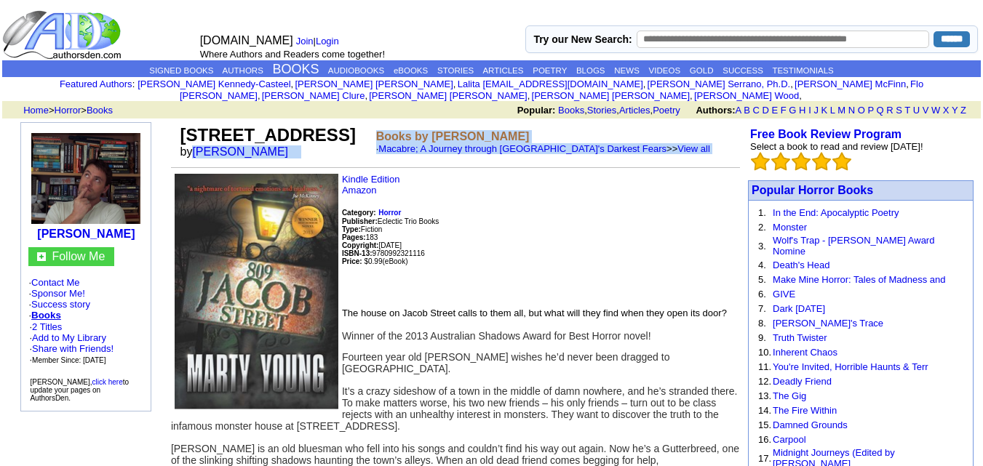
drag, startPoint x: 194, startPoint y: 140, endPoint x: 270, endPoint y: 156, distance: 77.5
click at [270, 156] on td "[STREET_ADDRESS] by [PERSON_NAME] Books by [PERSON_NAME]; A Journey through Aus…" at bounding box center [455, 148] width 569 height 52
click at [238, 145] on link "[PERSON_NAME]" at bounding box center [240, 151] width 96 height 12
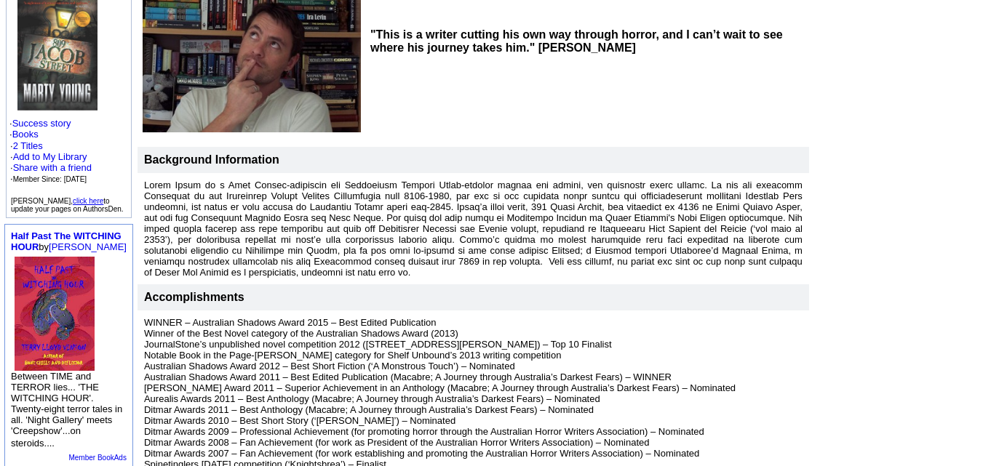
scroll to position [205, 0]
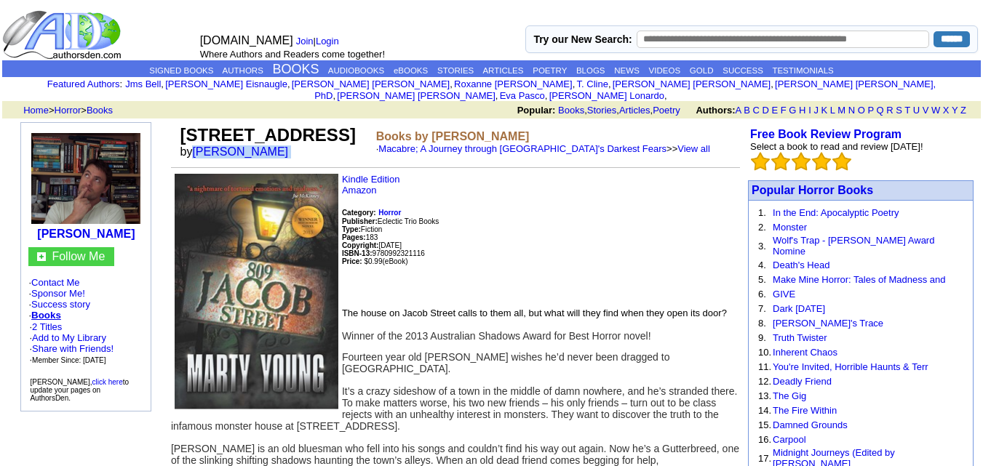
drag, startPoint x: 196, startPoint y: 143, endPoint x: 266, endPoint y: 147, distance: 70.7
click at [266, 147] on td "809 Jacob Street by Marty Young" at bounding box center [275, 141] width 196 height 39
copy font "Marty Young"
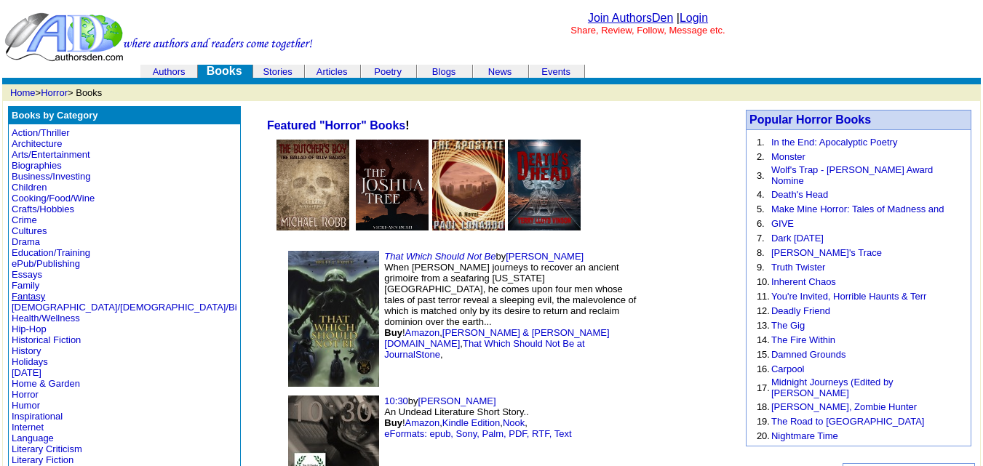
click at [32, 298] on link "Fantasy" at bounding box center [28, 296] width 33 height 11
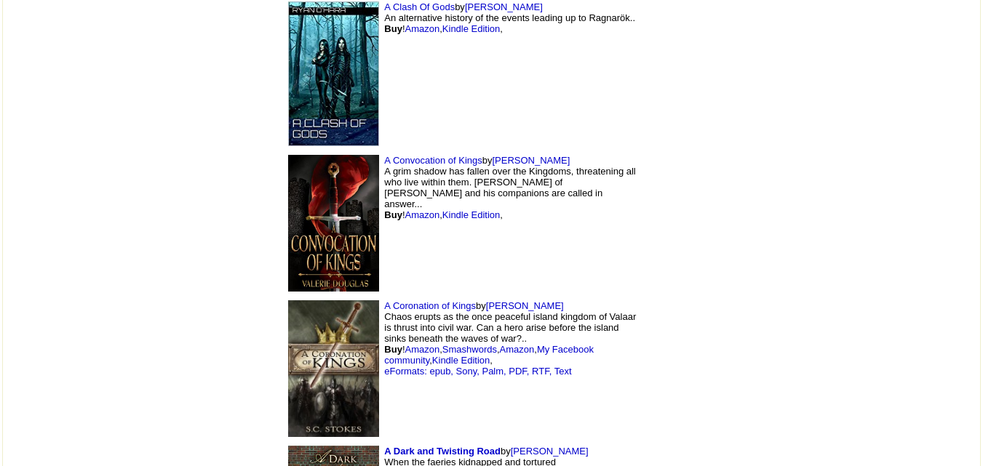
scroll to position [2672, 0]
click at [288, 300] on img at bounding box center [333, 368] width 91 height 137
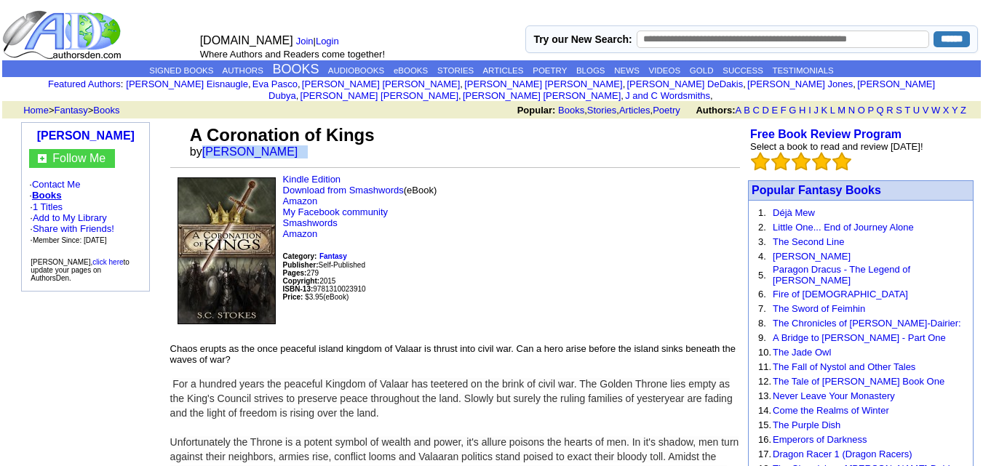
drag, startPoint x: 204, startPoint y: 138, endPoint x: 308, endPoint y: 148, distance: 104.4
click at [308, 148] on td "A Coronation of Kings by [PERSON_NAME]" at bounding box center [463, 141] width 553 height 39
copy font "Samuel C Stokes"
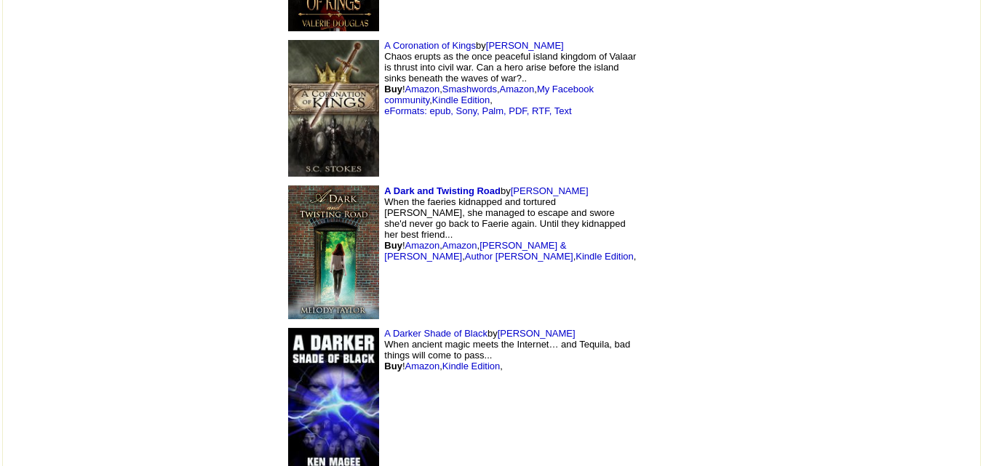
scroll to position [2934, 0]
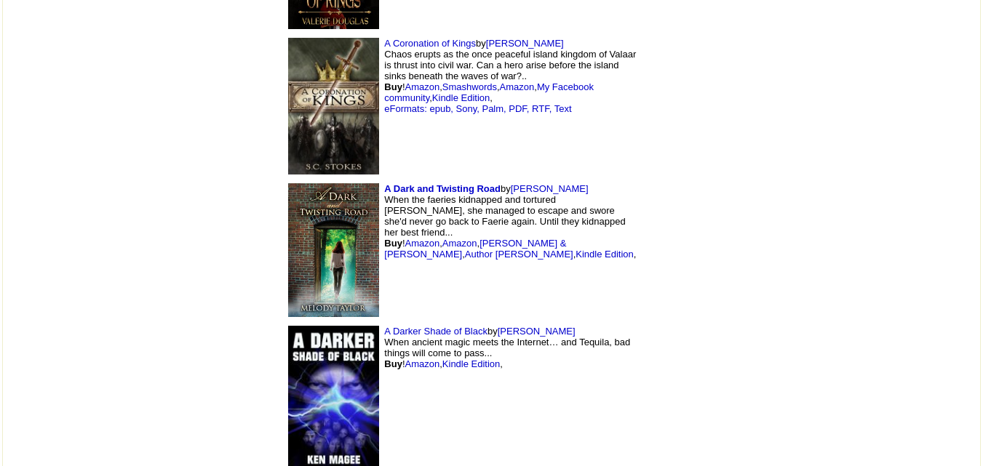
click at [288, 326] on img at bounding box center [333, 397] width 91 height 143
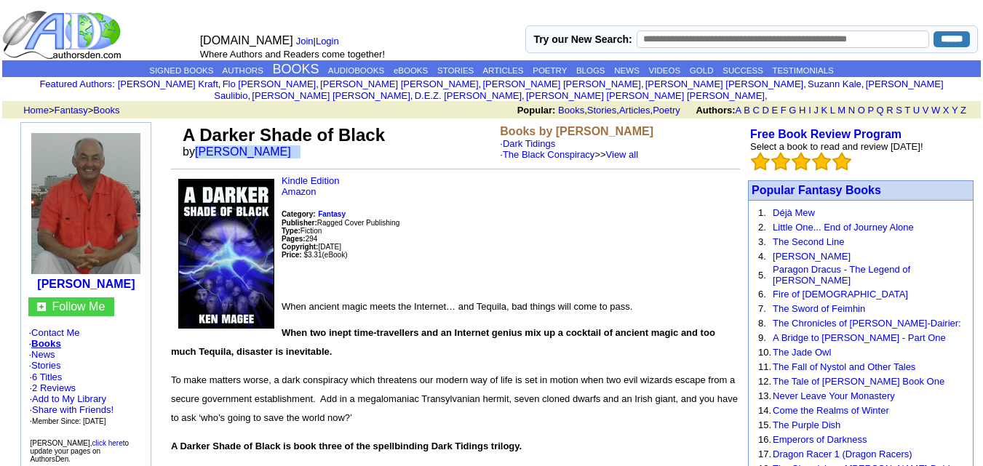
drag, startPoint x: 194, startPoint y: 143, endPoint x: 282, endPoint y: 151, distance: 88.3
click at [282, 151] on td "A Darker Shade of Black by [PERSON_NAME]" at bounding box center [338, 142] width 317 height 41
copy font "[PERSON_NAME]"
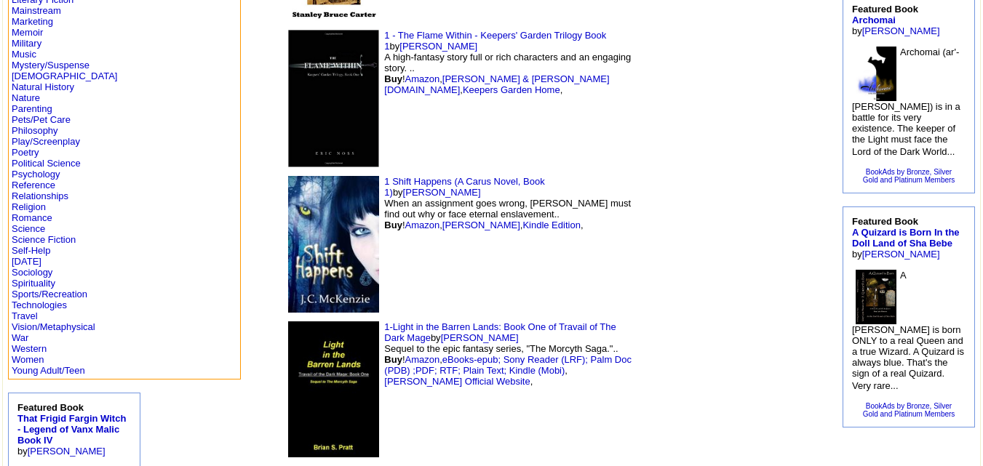
scroll to position [450, 0]
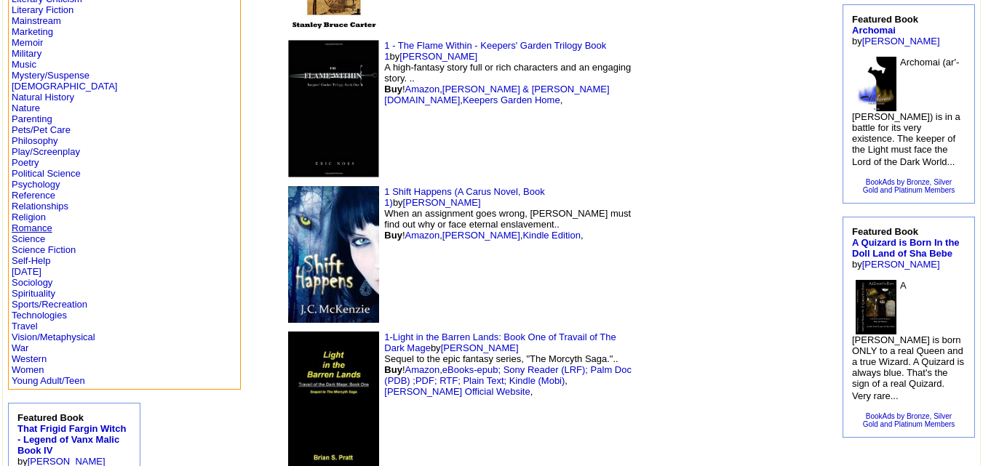
click at [35, 226] on link "Romance" at bounding box center [32, 228] width 41 height 11
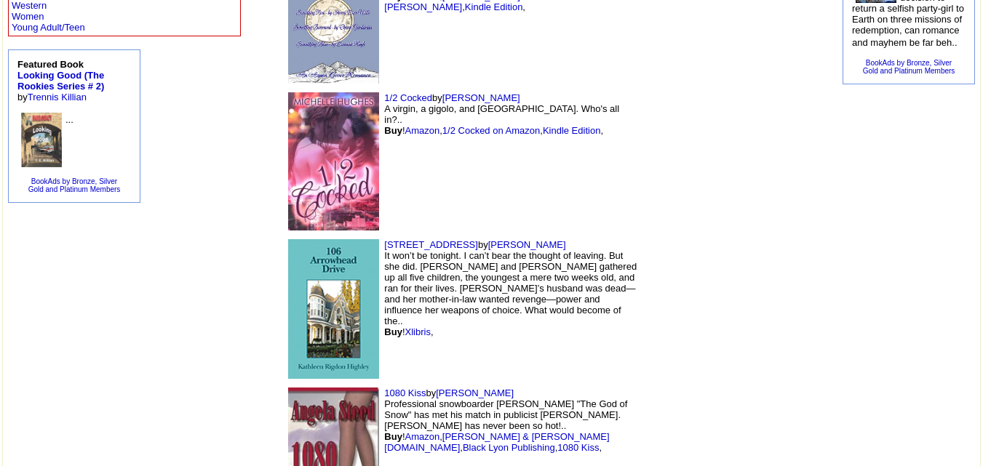
scroll to position [804, 0]
click at [288, 387] on img at bounding box center [333, 460] width 91 height 147
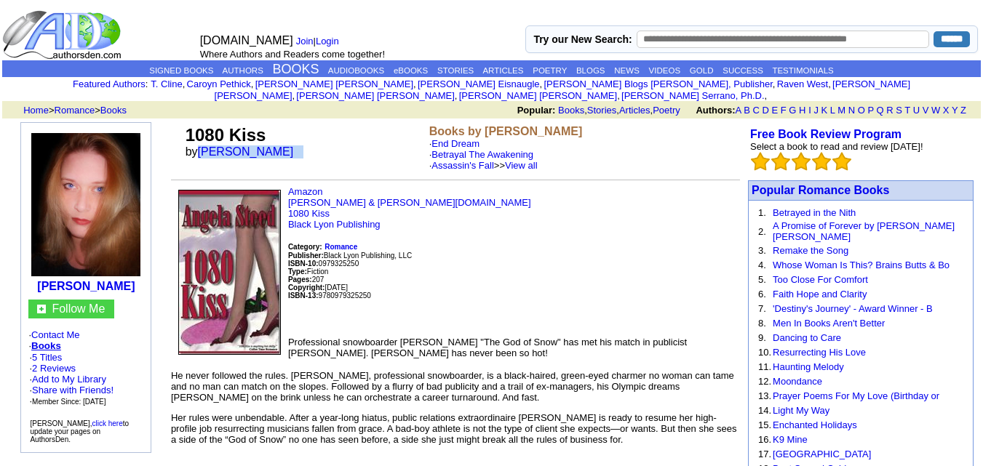
drag, startPoint x: 201, startPoint y: 137, endPoint x: 303, endPoint y: 141, distance: 101.9
click at [303, 141] on td "1080 Kiss by Angela Steed" at bounding box center [305, 148] width 244 height 52
copy font "Angela Steed"
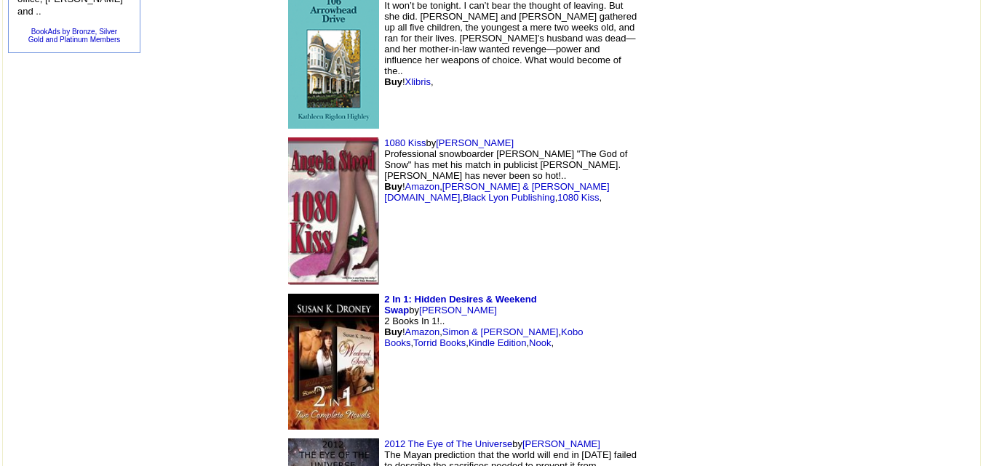
scroll to position [1056, 0]
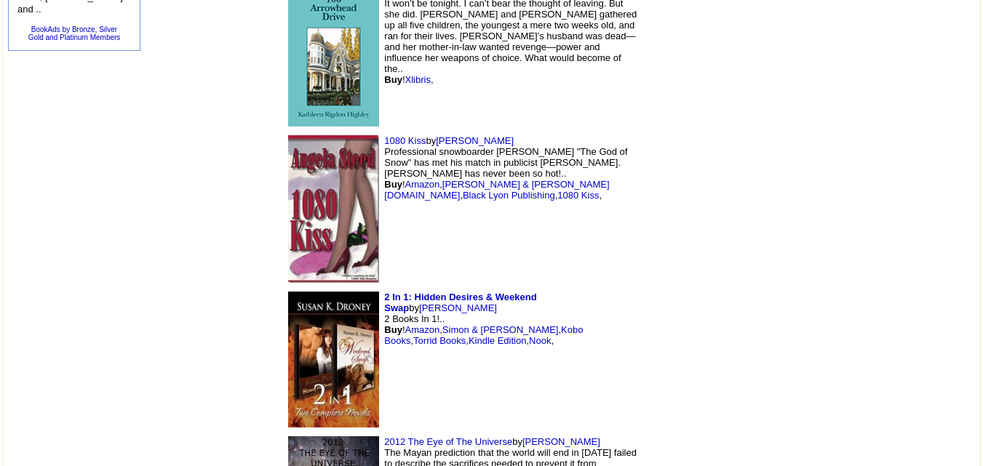
click at [288, 292] on img at bounding box center [333, 360] width 91 height 137
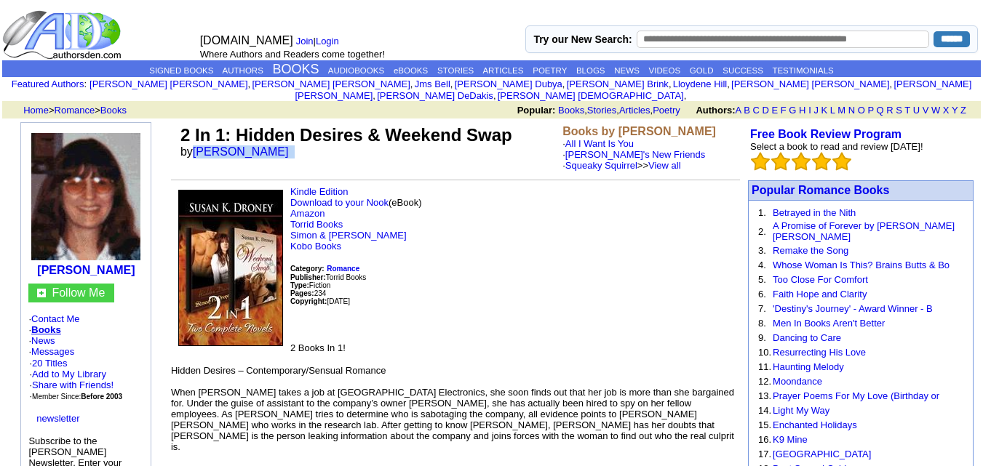
drag, startPoint x: 191, startPoint y: 139, endPoint x: 290, endPoint y: 149, distance: 99.4
click at [290, 149] on td "2 In 1: Hidden Desires & Weekend Swap by Susan K Droney" at bounding box center [368, 148] width 382 height 52
copy font "Susan K Droney"
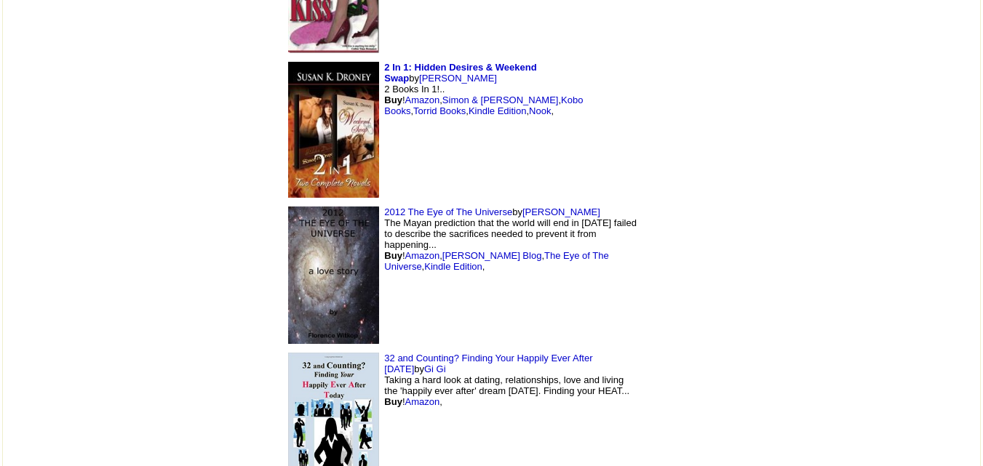
scroll to position [1287, 0]
click at [288, 357] on img at bounding box center [333, 422] width 91 height 140
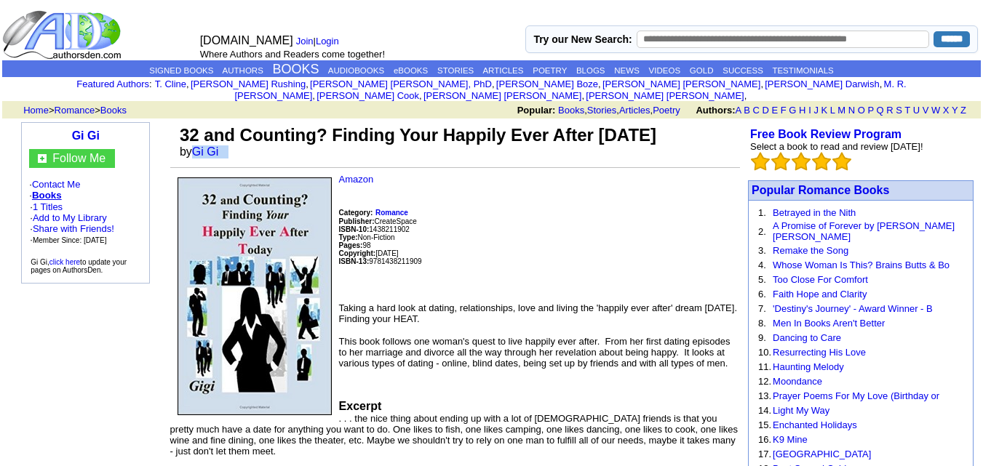
drag, startPoint x: 192, startPoint y: 137, endPoint x: 236, endPoint y: 137, distance: 43.6
click at [236, 137] on td "32 and Counting? Finding Your Happily Ever After [DATE] by [PERSON_NAME]" at bounding box center [458, 141] width 563 height 39
copy font "Gi Gi"
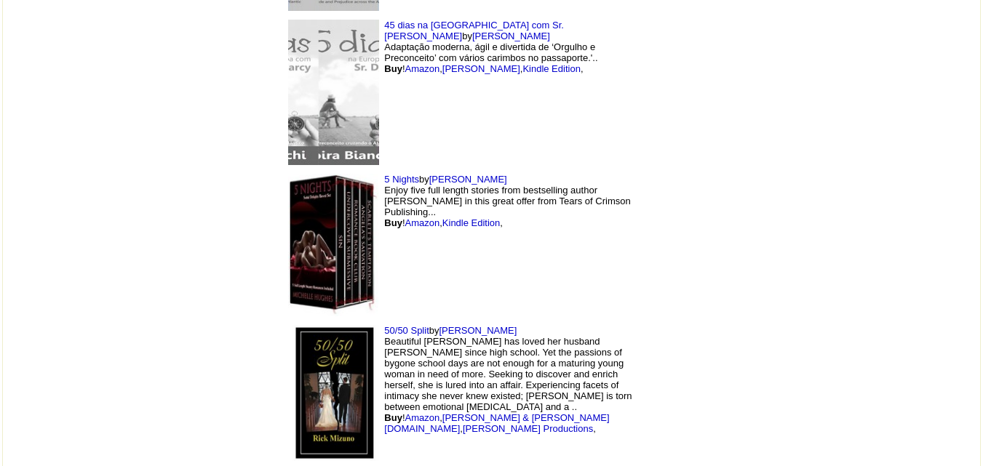
scroll to position [2066, 0]
click at [288, 173] on img at bounding box center [333, 244] width 91 height 143
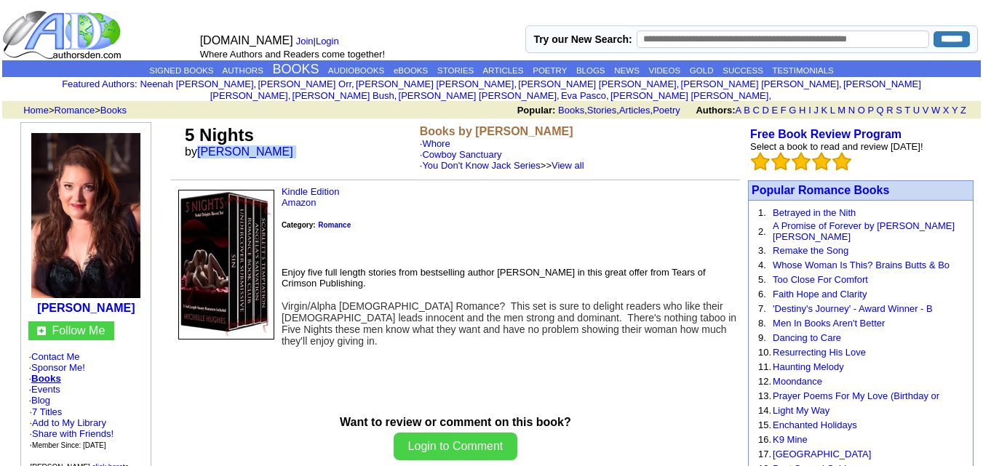
drag, startPoint x: 198, startPoint y: 140, endPoint x: 290, endPoint y: 139, distance: 91.7
click at [290, 145] on font "by Michelle Hughes" at bounding box center [244, 151] width 118 height 12
copy font "Michelle Hughes"
drag, startPoint x: 183, startPoint y: 123, endPoint x: 265, endPoint y: 121, distance: 83.0
click at [265, 122] on td "5 Nights by Michelle Hughes" at bounding box center [299, 148] width 235 height 52
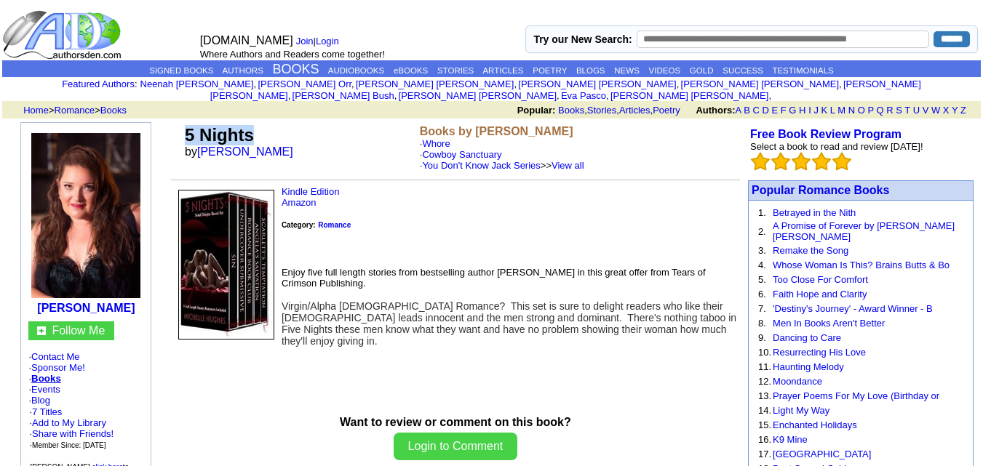
copy font "5 Nights"
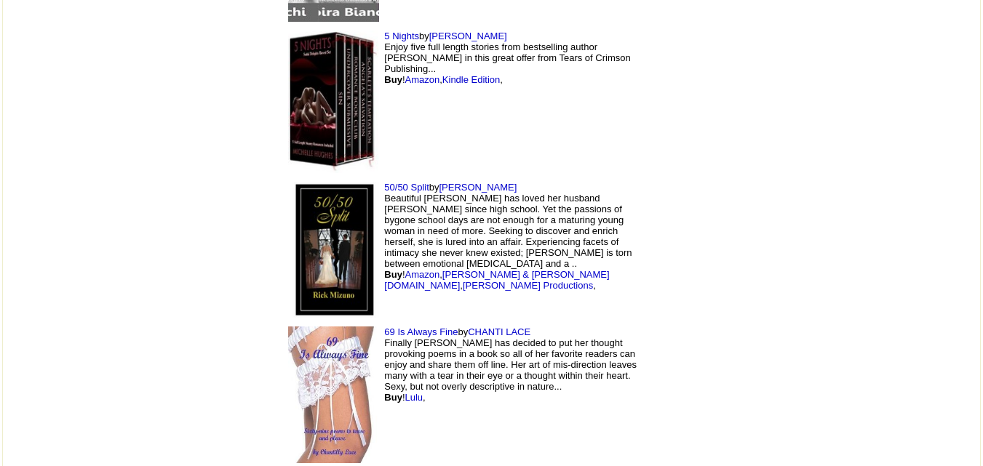
scroll to position [2209, 0]
click at [279, 224] on td "50/50 Split by Rick Mizuno Beautiful Suzy Cowan has loved her husband Michael s…" at bounding box center [461, 249] width 364 height 145
click at [288, 181] on img at bounding box center [333, 249] width 91 height 137
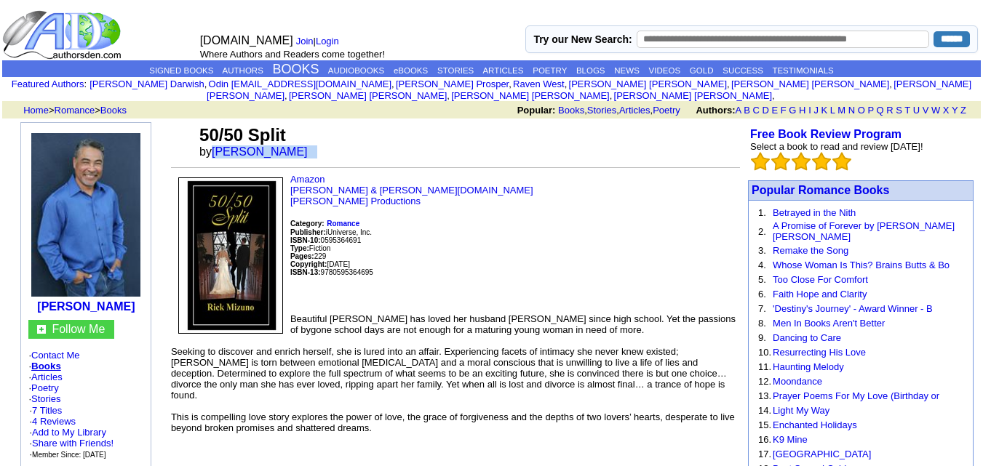
drag, startPoint x: 220, startPoint y: 137, endPoint x: 294, endPoint y: 139, distance: 73.5
click at [294, 145] on font "by [PERSON_NAME]" at bounding box center [258, 151] width 118 height 12
copy font "[PERSON_NAME]"
drag, startPoint x: 197, startPoint y: 121, endPoint x: 304, endPoint y: 119, distance: 106.9
click at [304, 122] on tr "50/50 Split by [PERSON_NAME]" at bounding box center [455, 141] width 569 height 39
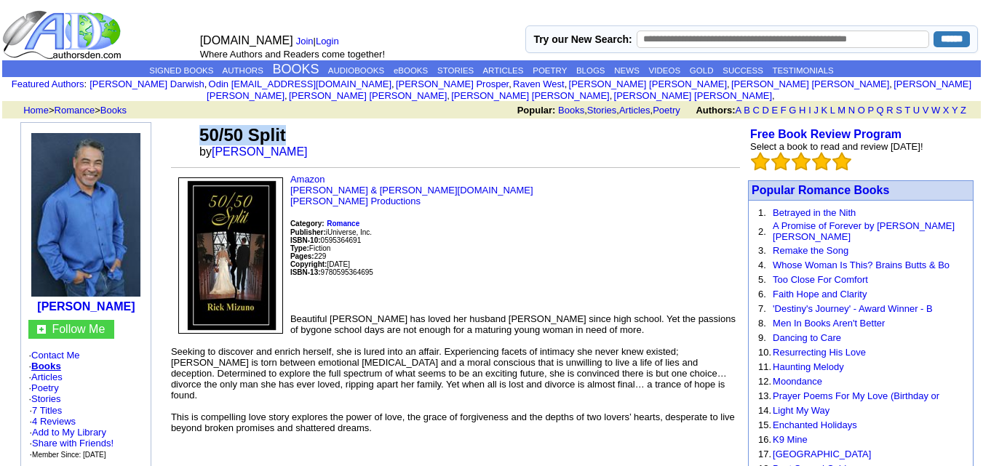
copy tr "50/50 Split"
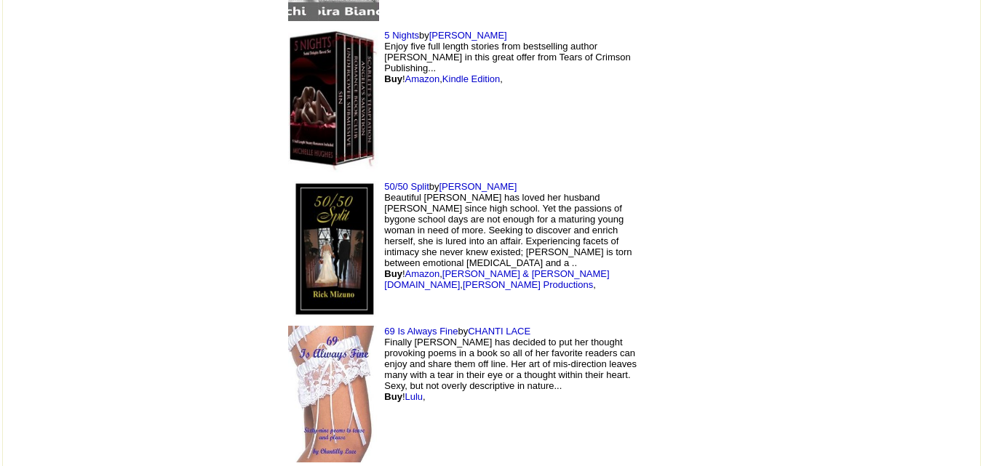
scroll to position [2509, 0]
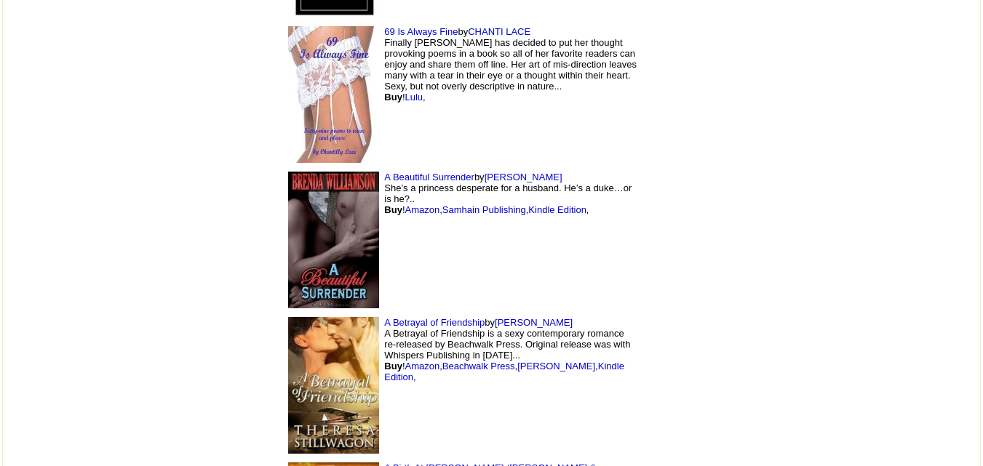
click at [288, 317] on img at bounding box center [333, 385] width 91 height 137
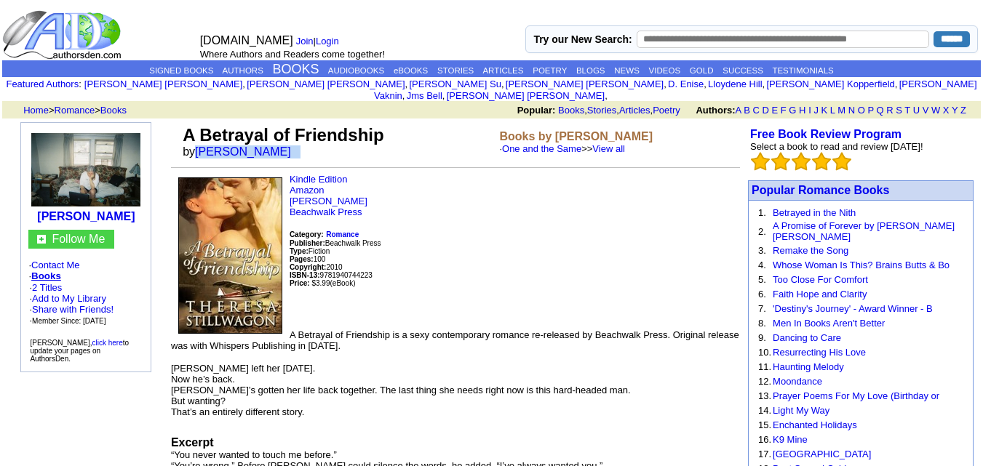
drag, startPoint x: 196, startPoint y: 138, endPoint x: 323, endPoint y: 150, distance: 127.1
click at [323, 150] on td "A Betrayal of Friendship by [PERSON_NAME]" at bounding box center [338, 141] width 316 height 39
copy font "[PERSON_NAME]"
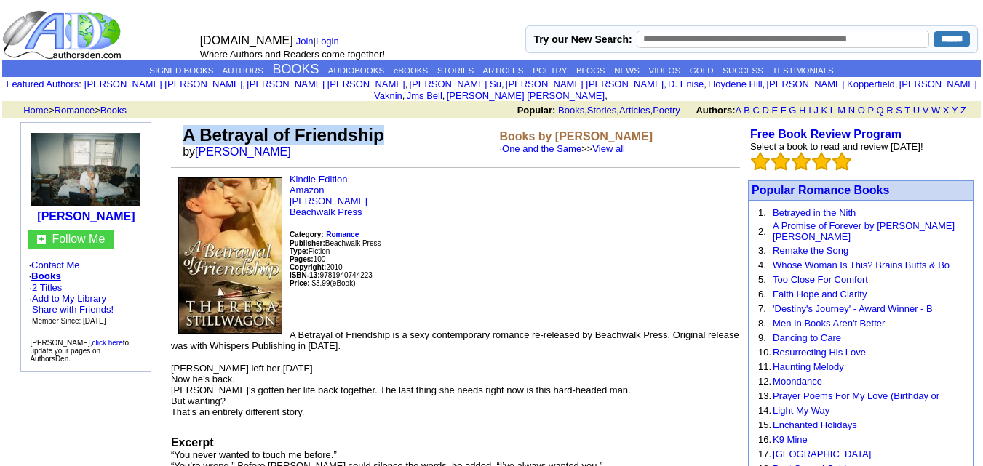
drag, startPoint x: 176, startPoint y: 121, endPoint x: 392, endPoint y: 129, distance: 216.2
click at [392, 129] on tr "A Betrayal of Friendship by [PERSON_NAME] Books by [PERSON_NAME] · One and the …" at bounding box center [455, 141] width 569 height 39
copy tr "A Betrayal of Friendship"
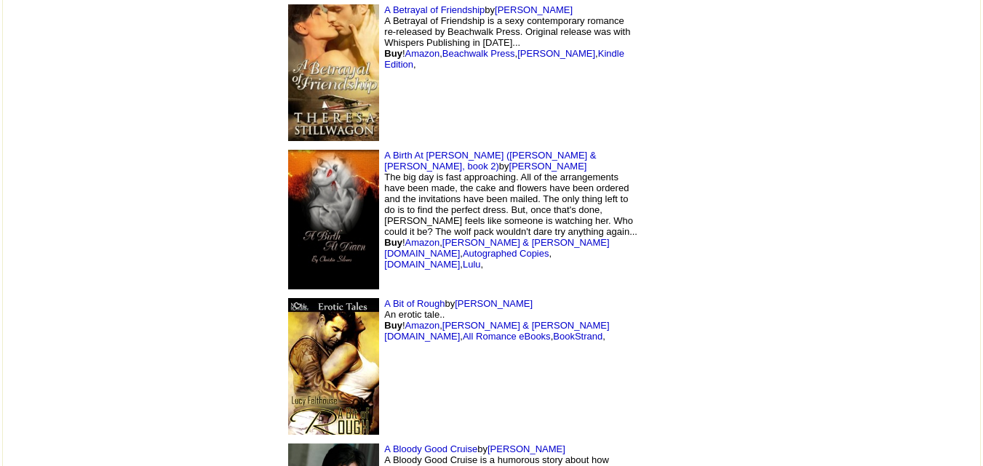
scroll to position [2822, 0]
click at [288, 298] on img at bounding box center [333, 366] width 91 height 137
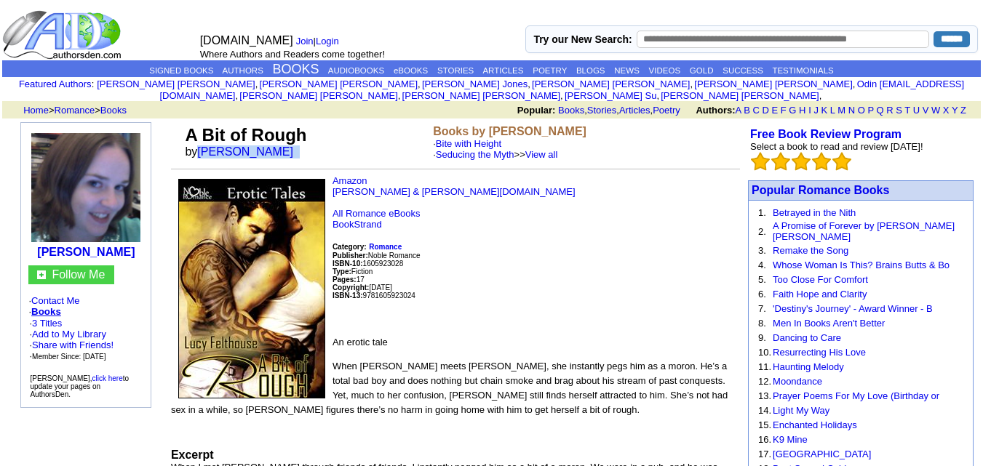
drag, startPoint x: 198, startPoint y: 139, endPoint x: 287, endPoint y: 141, distance: 89.5
click at [287, 145] on font "by [PERSON_NAME]" at bounding box center [244, 151] width 118 height 12
copy font "[PERSON_NAME]"
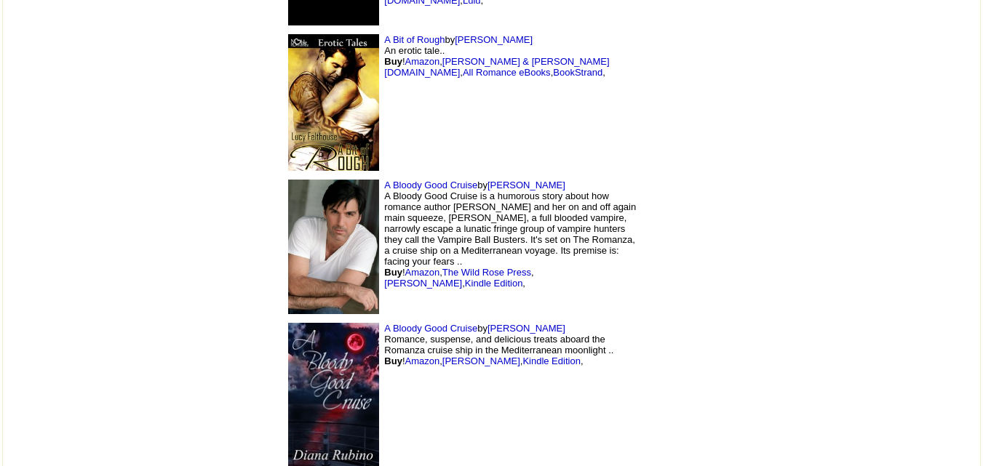
scroll to position [3086, 0]
click at [288, 179] on img at bounding box center [333, 246] width 91 height 135
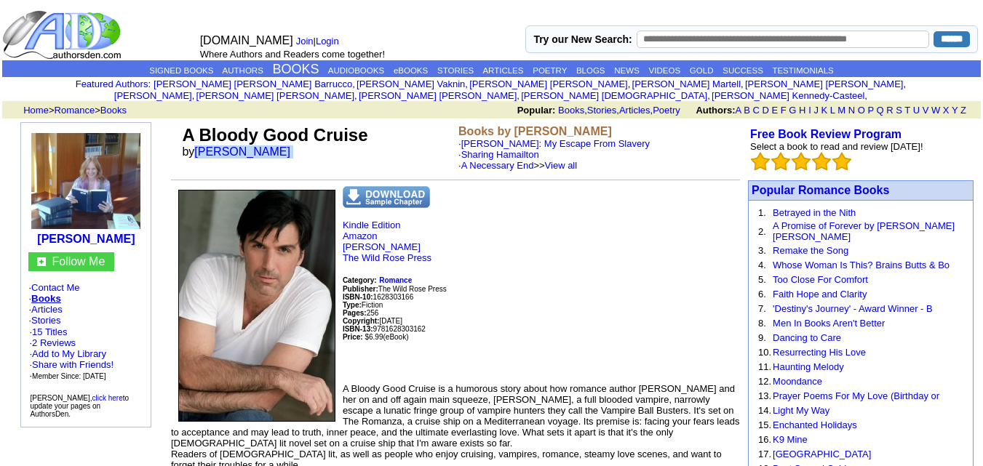
drag, startPoint x: 197, startPoint y: 140, endPoint x: 273, endPoint y: 145, distance: 76.6
click at [273, 145] on font "by Diana Rubino" at bounding box center [241, 151] width 118 height 12
copy font "Diana Rubino"
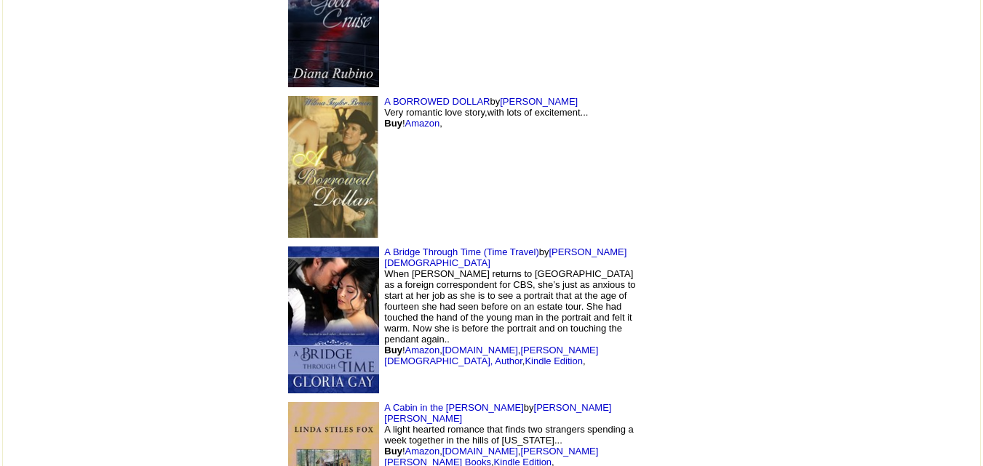
scroll to position [3468, 0]
click at [288, 246] on img at bounding box center [333, 319] width 91 height 147
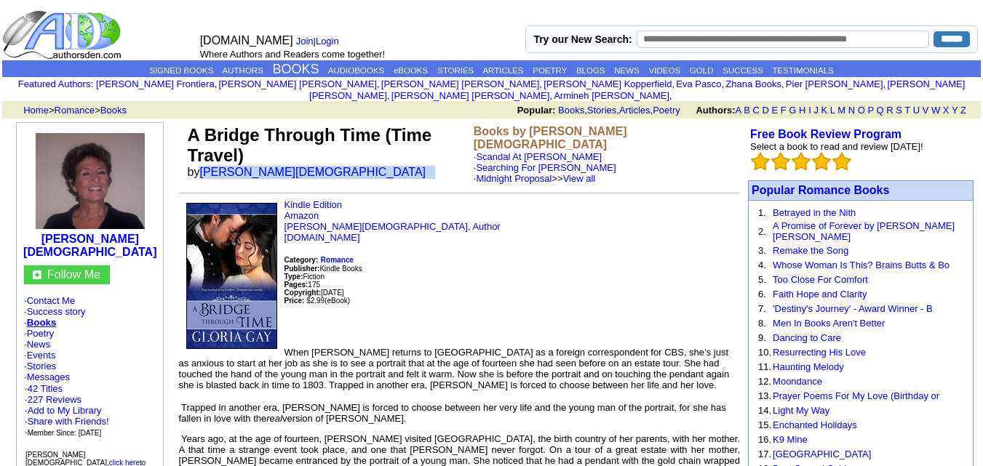
drag, startPoint x: 193, startPoint y: 138, endPoint x: 271, endPoint y: 137, distance: 77.1
click at [271, 137] on td "A Bridge Through Time (Time Travel) by Gloria Gay" at bounding box center [328, 154] width 286 height 65
copy font "Gloria Gay"
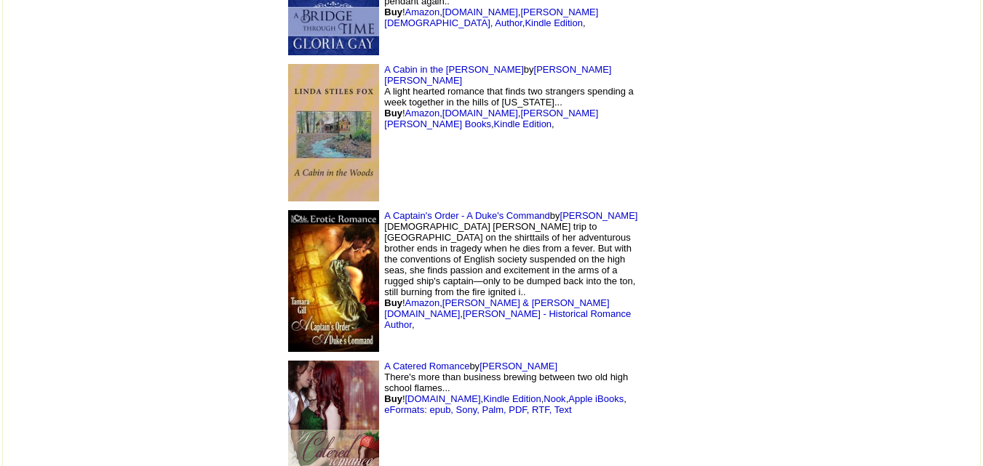
scroll to position [3815, 0]
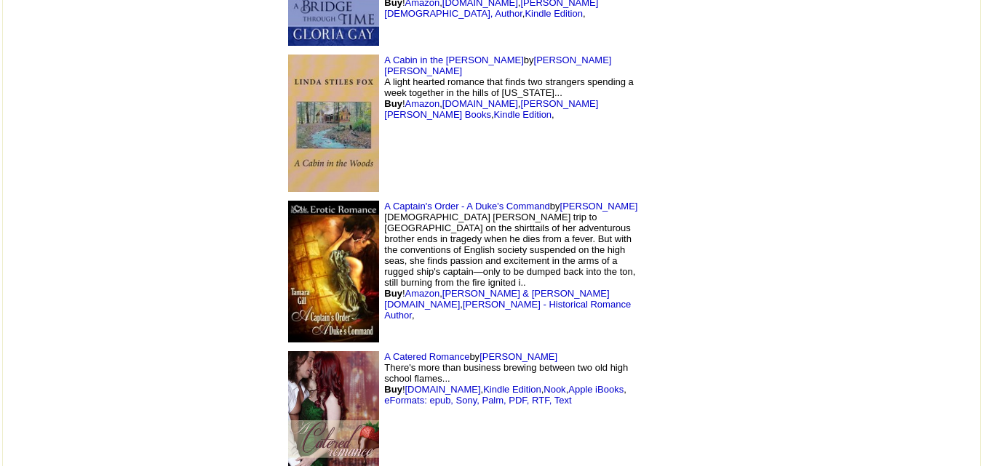
click at [288, 55] on img at bounding box center [333, 123] width 91 height 137
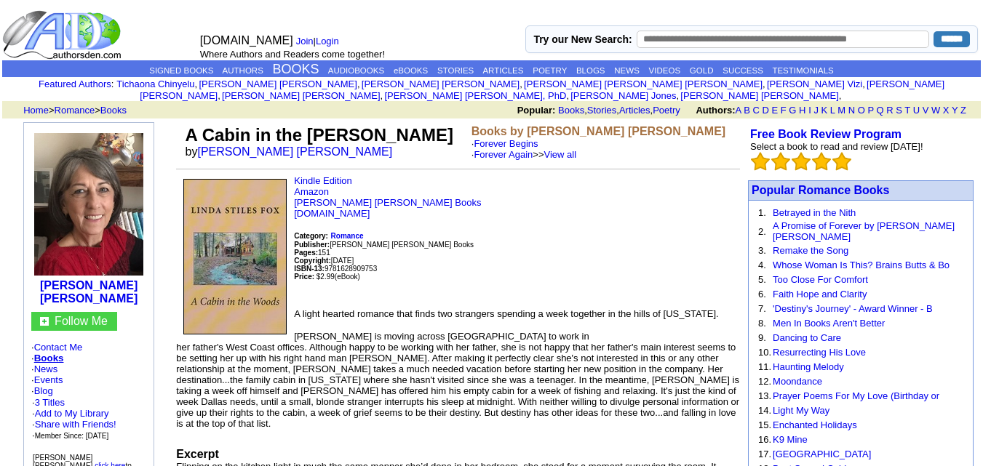
scroll to position [2, 0]
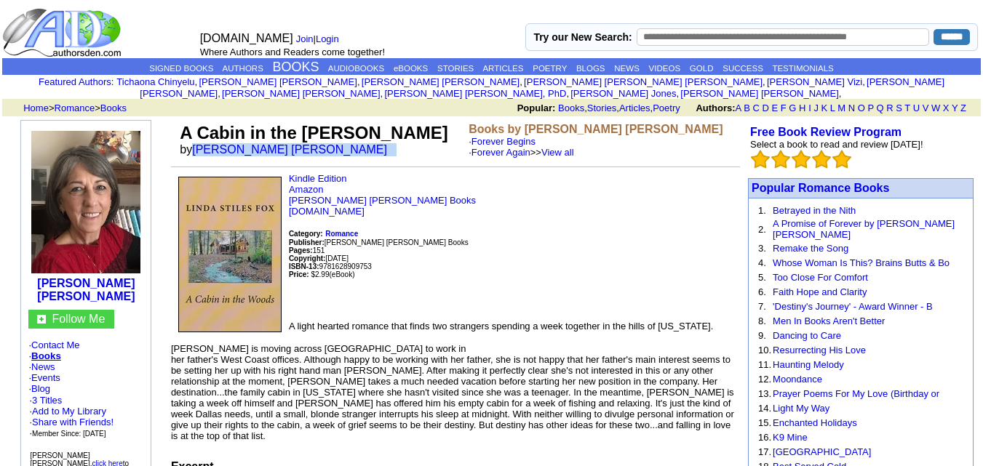
drag, startPoint x: 196, startPoint y: 137, endPoint x: 300, endPoint y: 141, distance: 104.1
click at [300, 141] on td "A Cabin in the Woods by Linda Stiles Fox" at bounding box center [321, 140] width 289 height 41
copy font "Linda Stiles Fox"
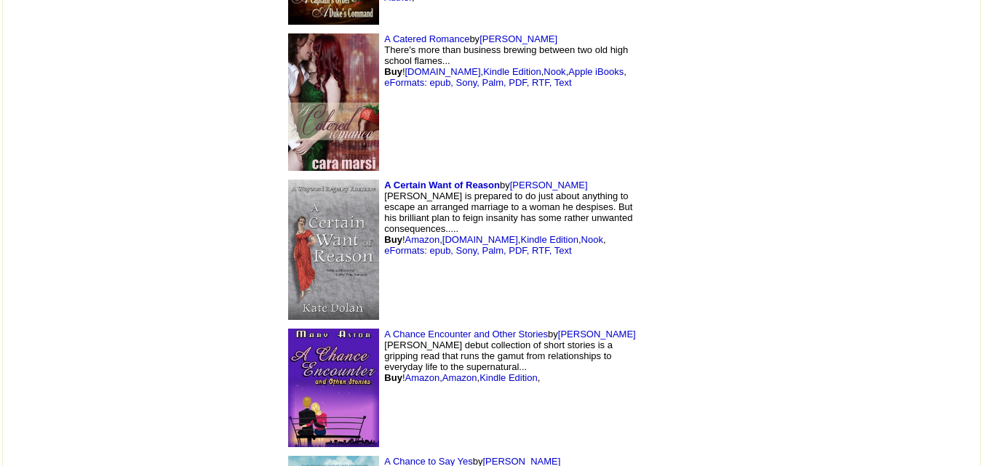
scroll to position [4147, 0]
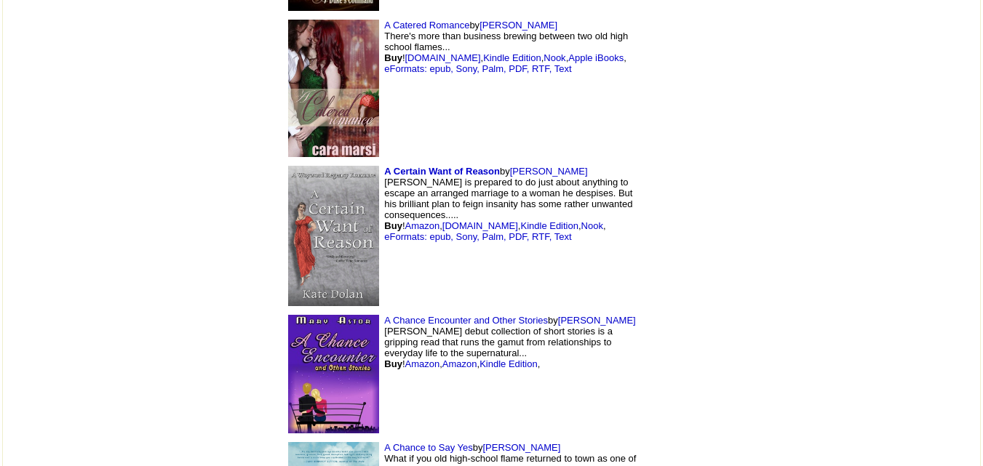
click at [288, 315] on img at bounding box center [333, 374] width 91 height 119
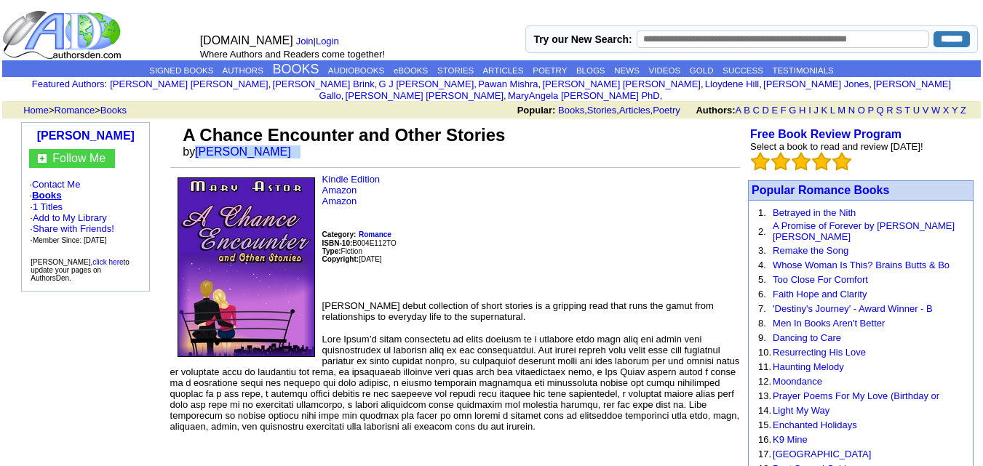
drag, startPoint x: 194, startPoint y: 141, endPoint x: 271, endPoint y: 140, distance: 77.1
click at [271, 140] on td "A Chance Encounter and Other Stories by Mary Astor" at bounding box center [460, 141] width 560 height 39
copy font "Mary Astor"
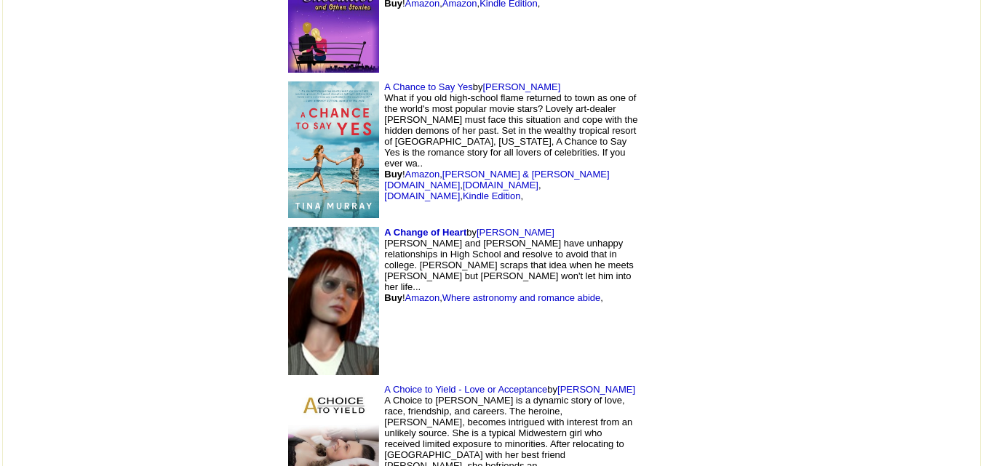
scroll to position [4509, 0]
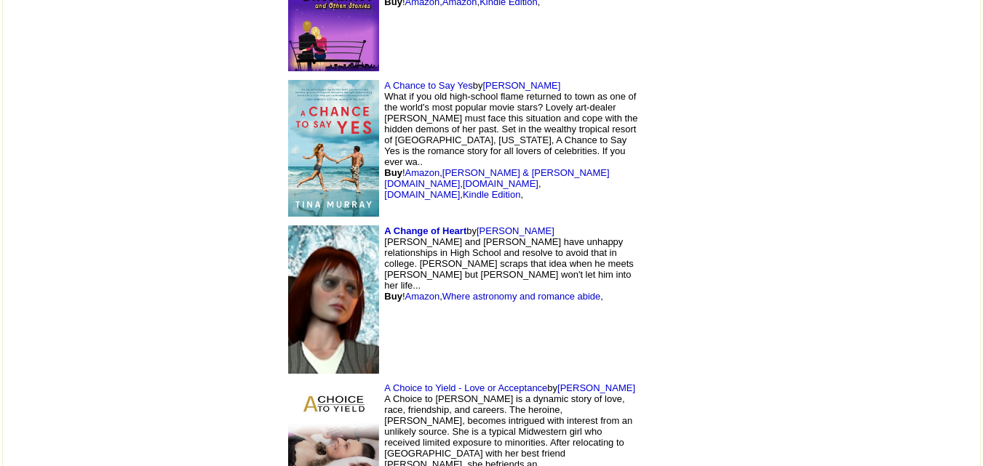
click at [288, 225] on img at bounding box center [333, 299] width 91 height 148
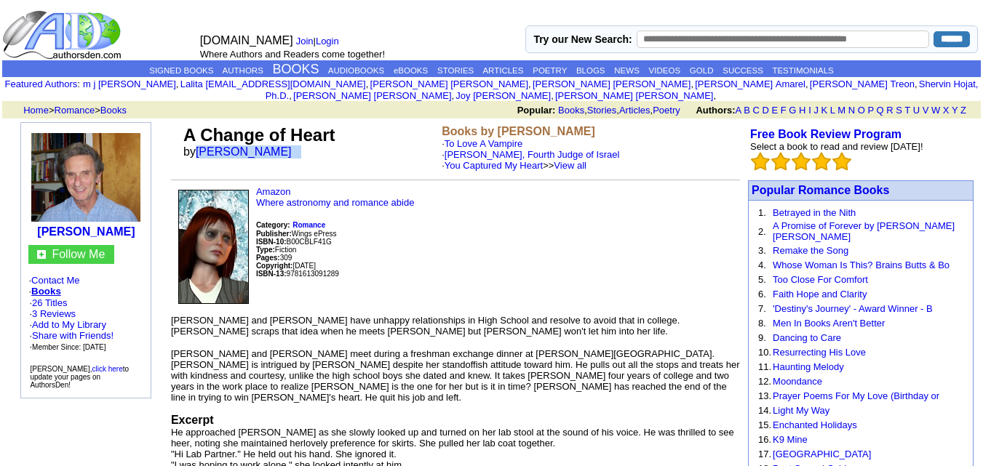
drag, startPoint x: 195, startPoint y: 139, endPoint x: 311, endPoint y: 135, distance: 116.4
click at [311, 135] on td "A Change of Heart by [PERSON_NAME]" at bounding box center [309, 148] width 258 height 52
copy font "[PERSON_NAME]"
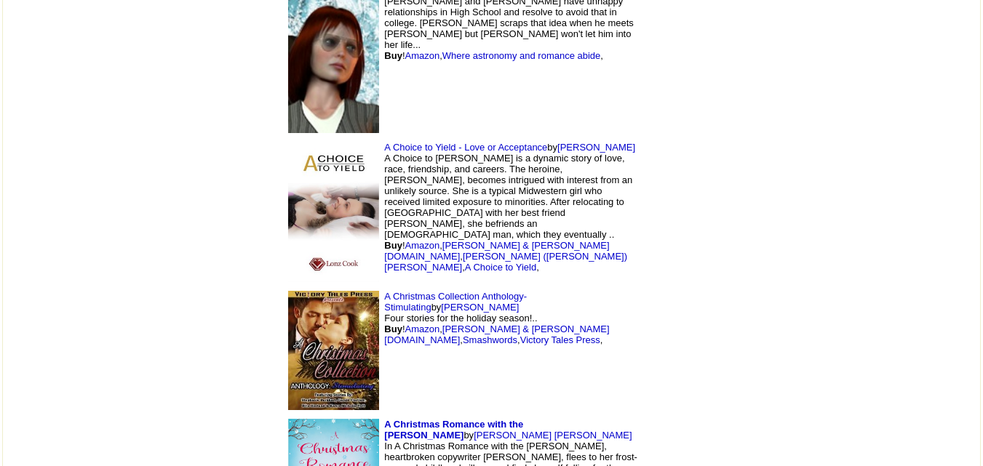
scroll to position [4751, 0]
click at [288, 290] on img at bounding box center [333, 349] width 91 height 119
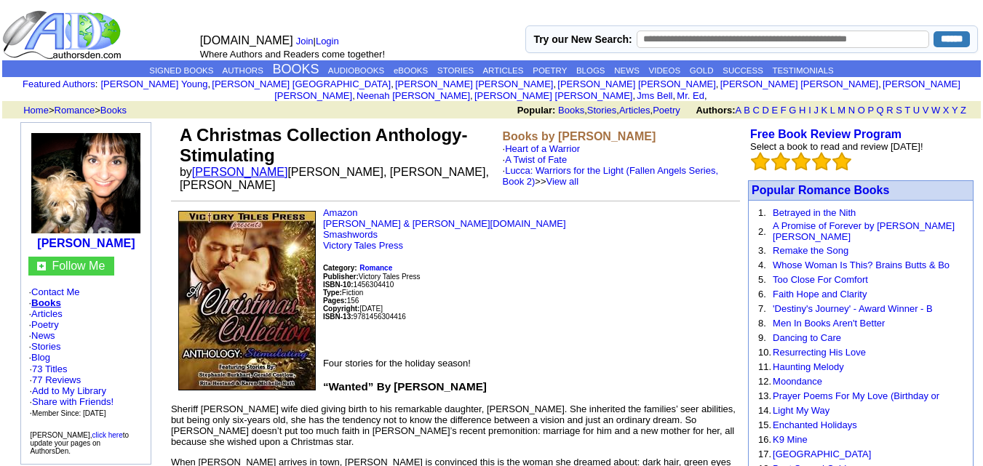
drag, startPoint x: 191, startPoint y: 161, endPoint x: 295, endPoint y: 165, distance: 104.1
click at [295, 166] on font "by Karen Michelle Nutt tephanie Burkhart, Gerald Costlow, Rita Hestand" at bounding box center [334, 178] width 309 height 25
copy font "Karen Michelle Nutt"
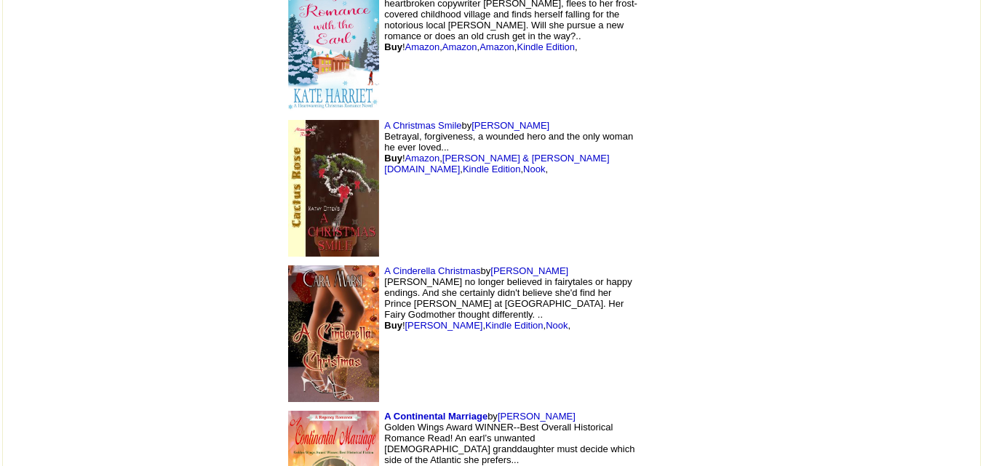
scroll to position [5212, 0]
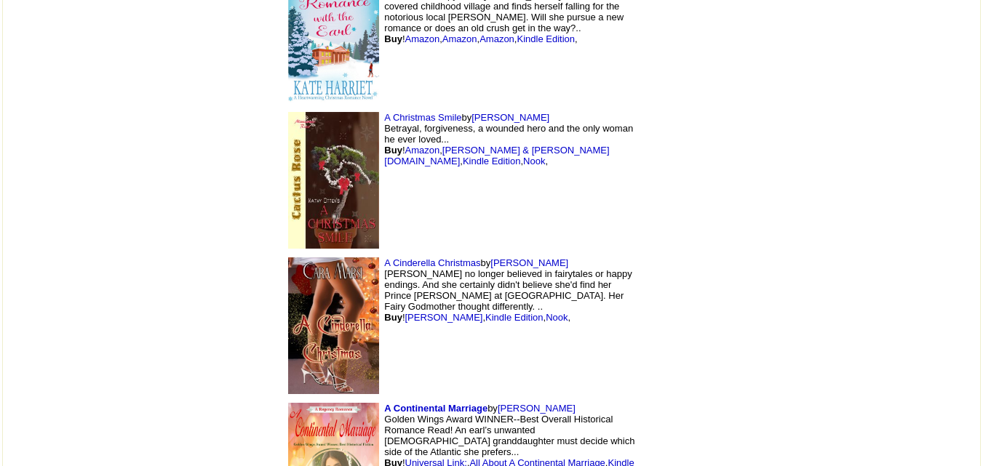
click at [288, 257] on img at bounding box center [333, 325] width 91 height 137
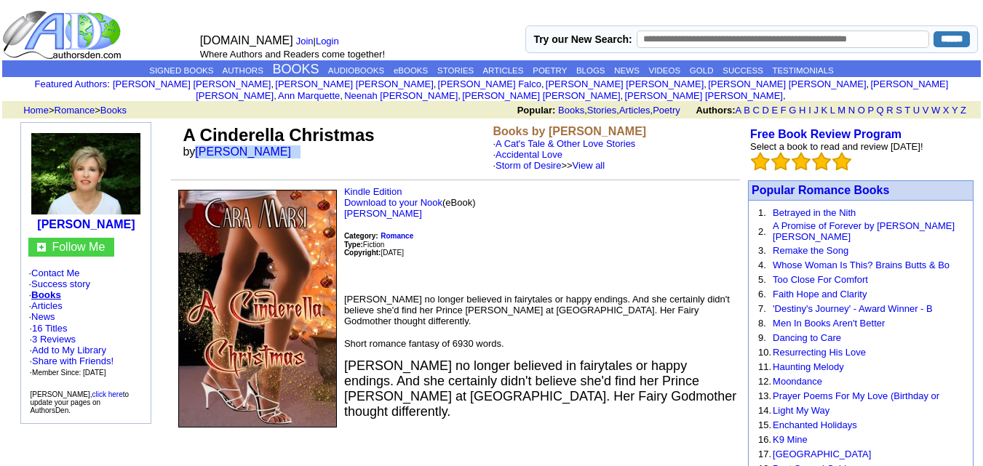
drag, startPoint x: 196, startPoint y: 137, endPoint x: 284, endPoint y: 135, distance: 88.0
click at [284, 135] on td "A Cinderella Christmas by [PERSON_NAME]" at bounding box center [335, 148] width 310 height 52
copy font "[PERSON_NAME]"
